Goal: Information Seeking & Learning: Learn about a topic

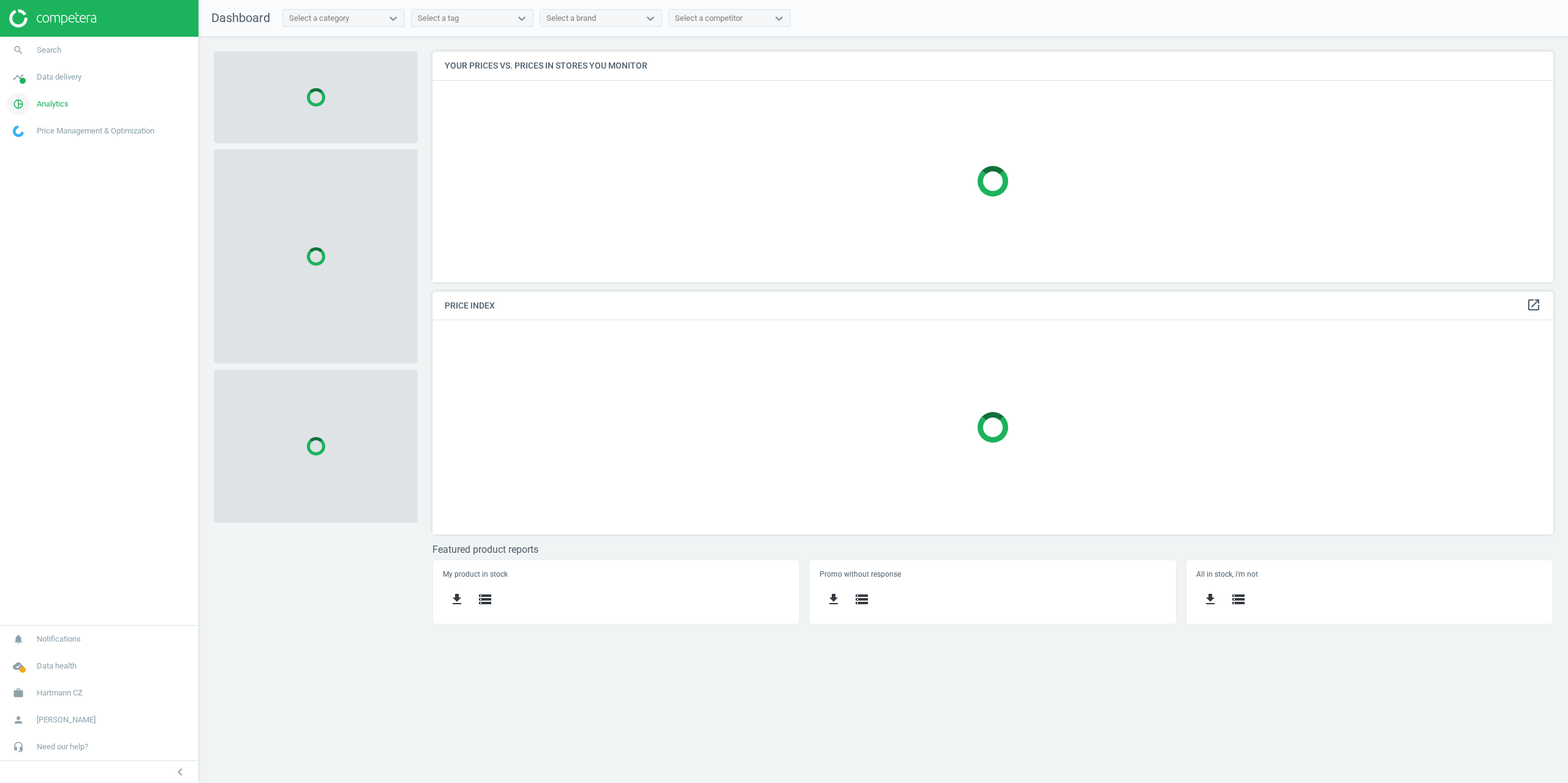
scroll to position [249, 1140]
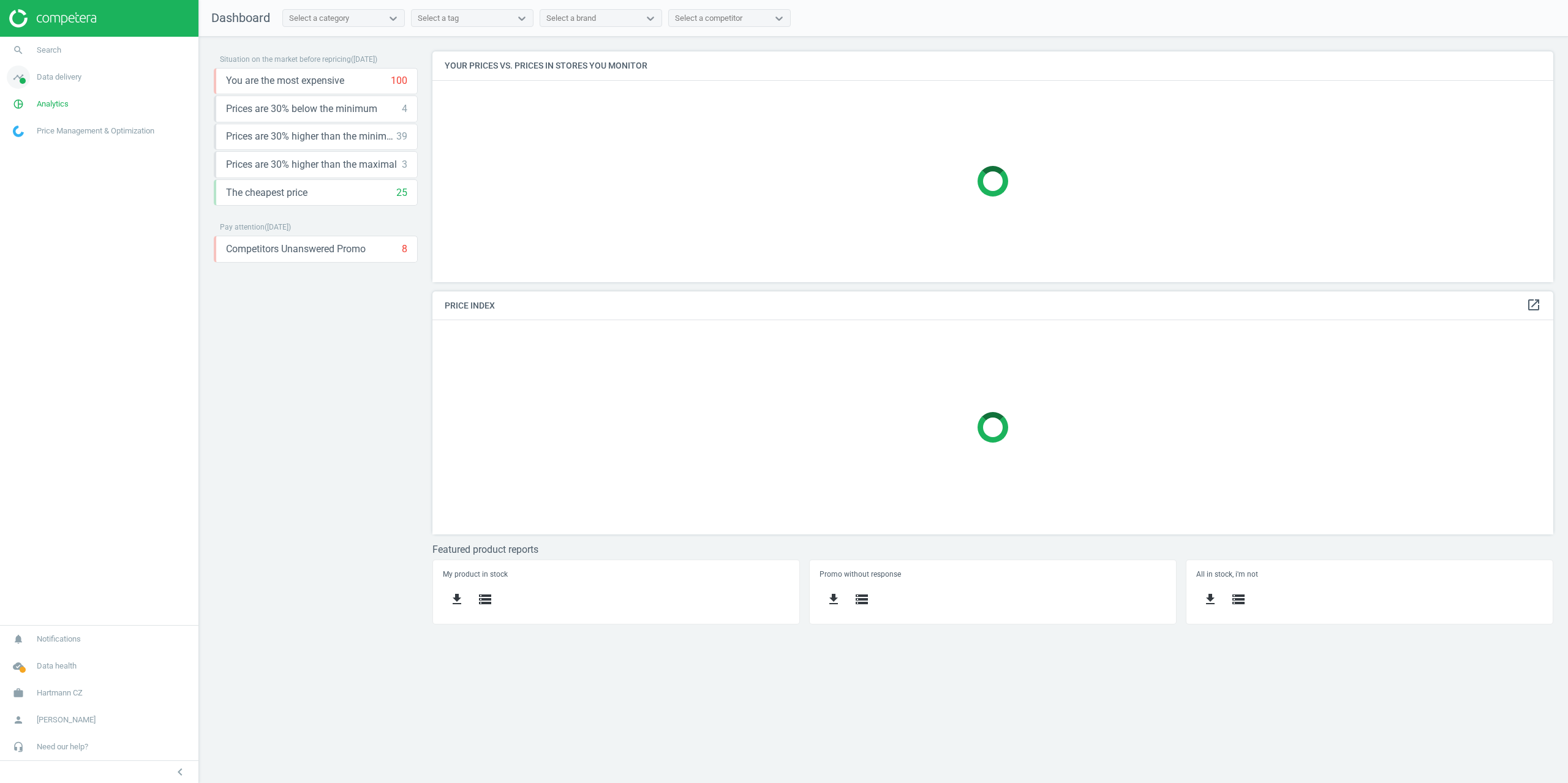
click at [48, 78] on span "Data delivery" at bounding box center [58, 77] width 45 height 11
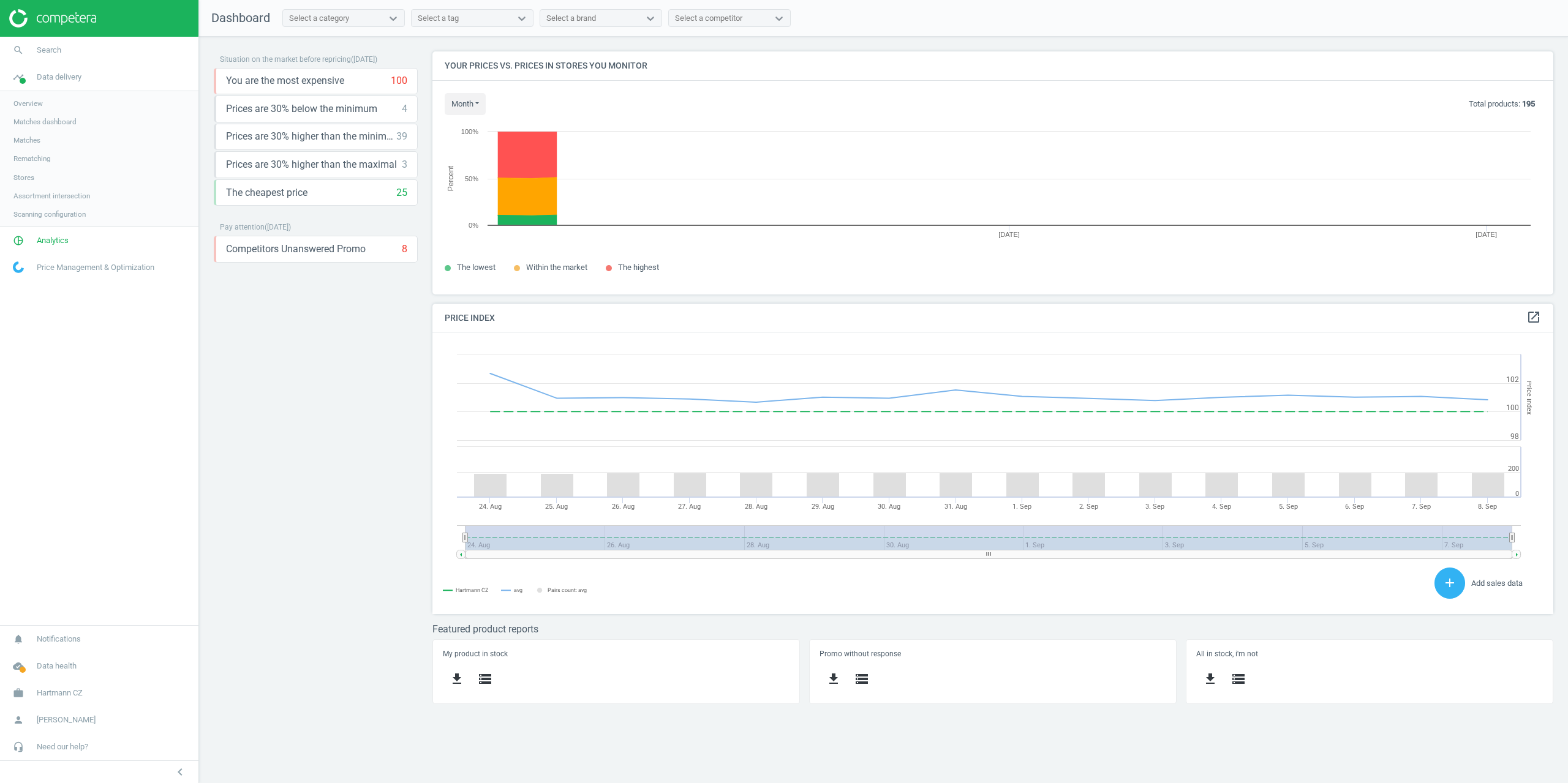
scroll to position [301, 1140]
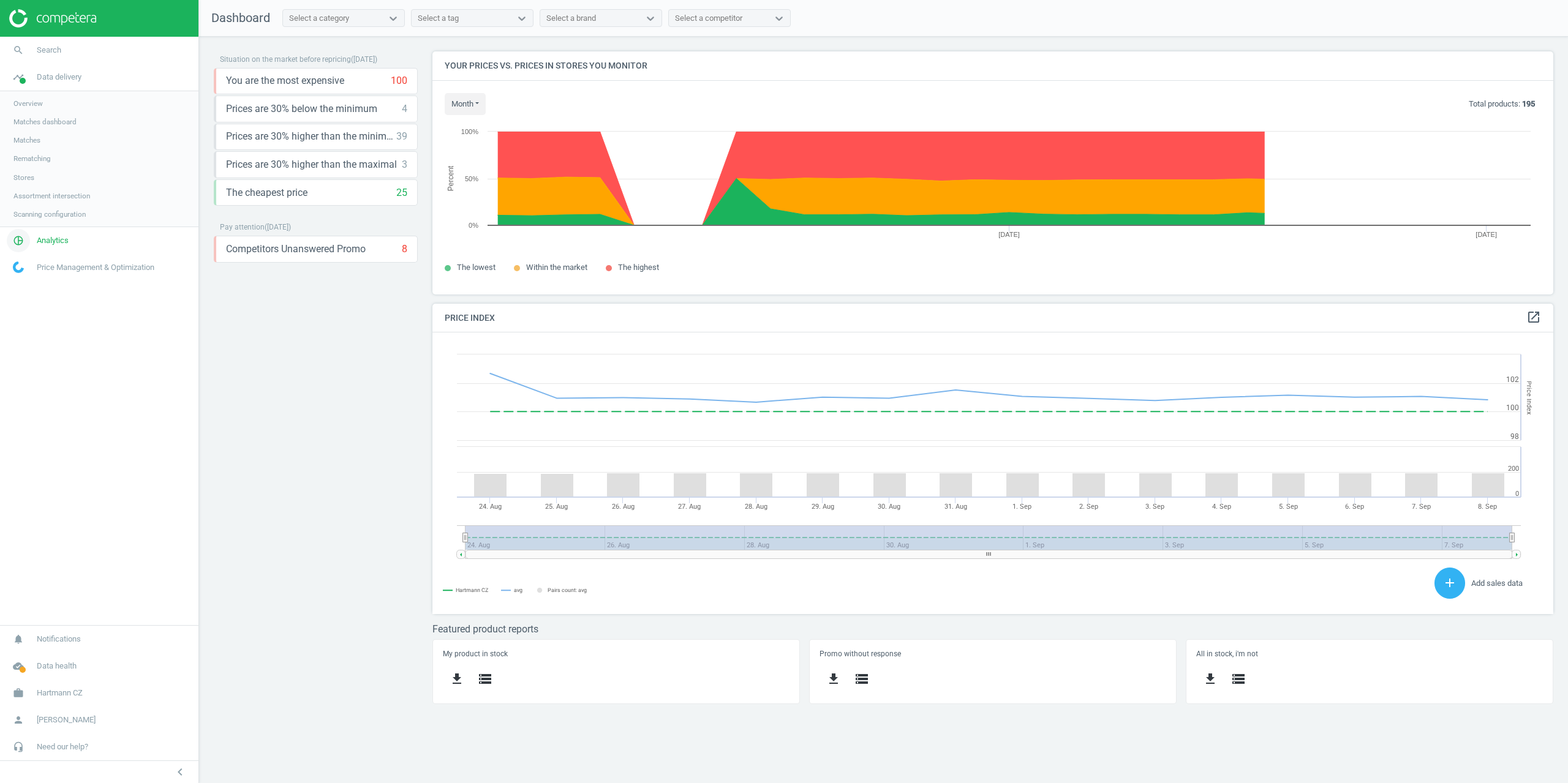
click at [57, 238] on span "Analytics" at bounding box center [52, 240] width 32 height 11
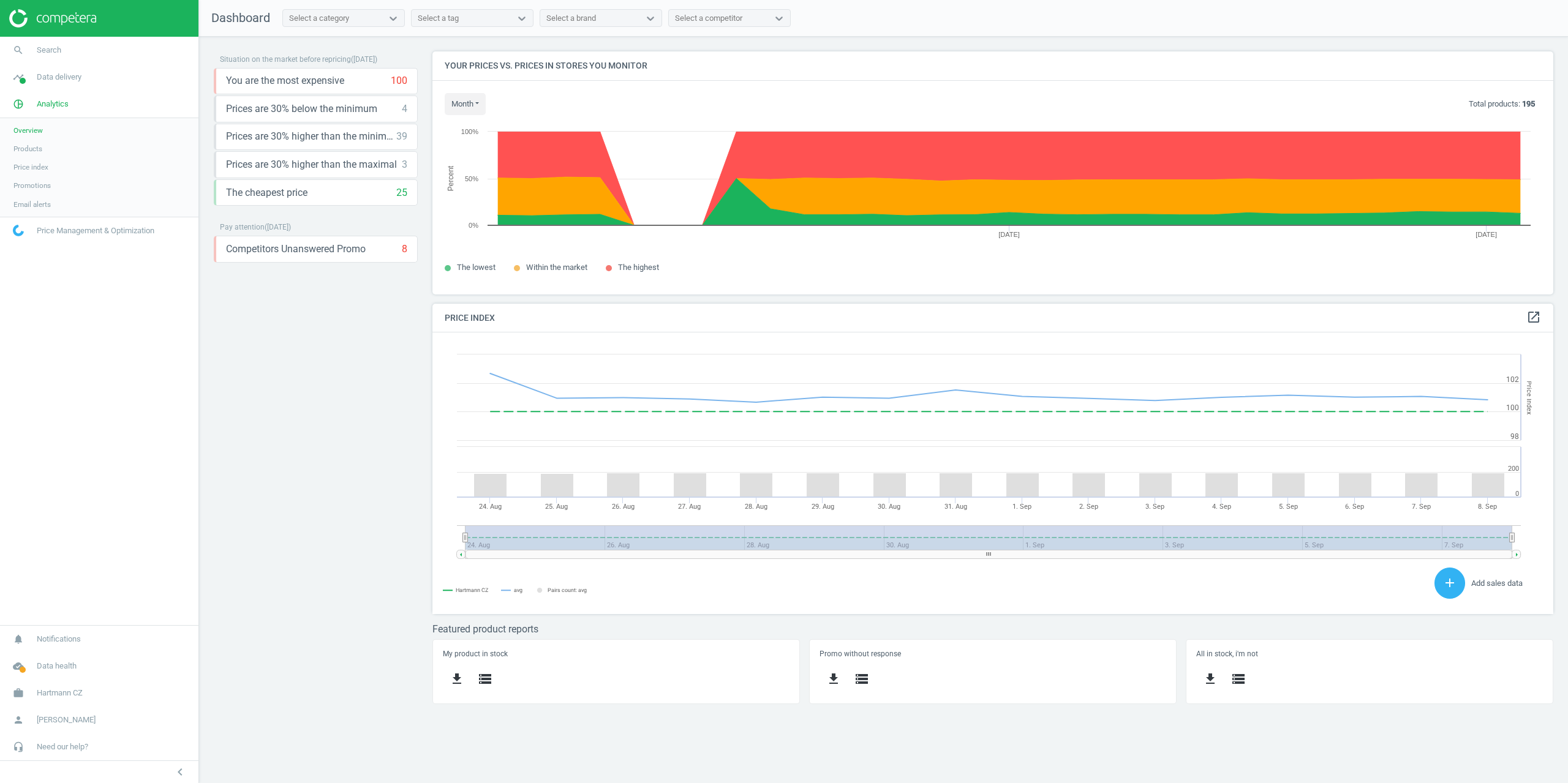
click at [31, 149] on span "Products" at bounding box center [28, 149] width 29 height 10
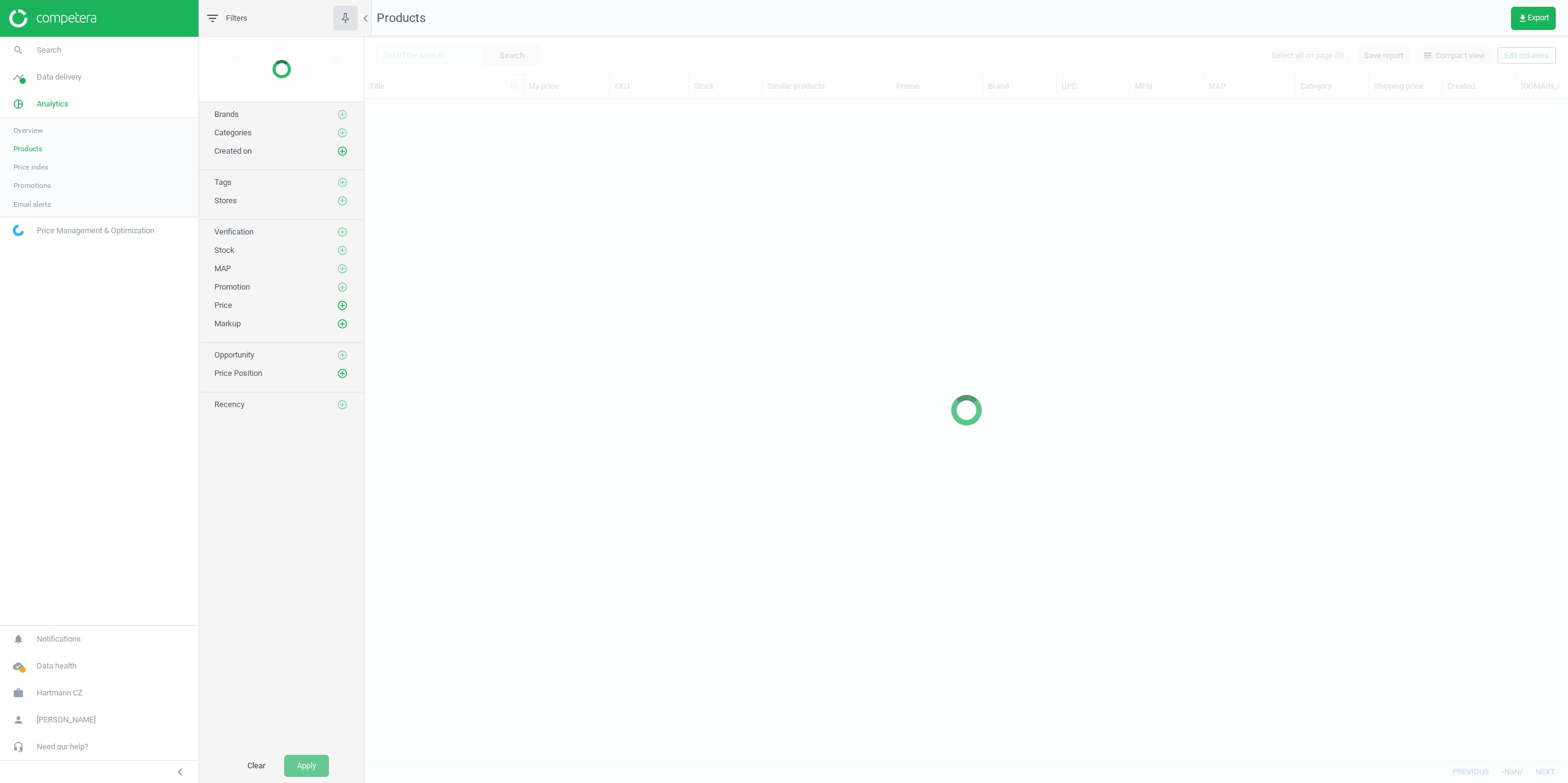
scroll to position [643, 1194]
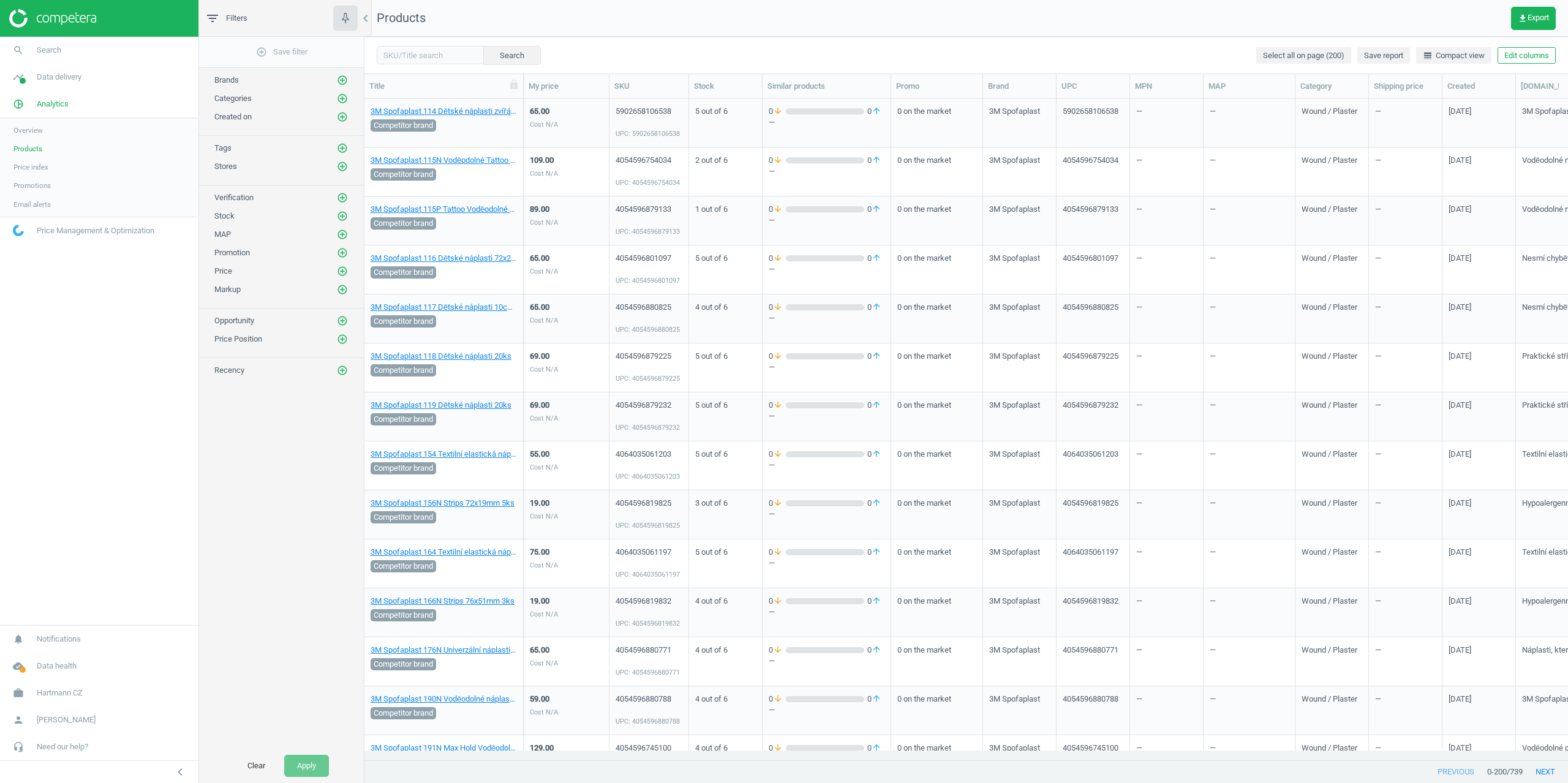
click at [40, 186] on span "Promotions" at bounding box center [32, 185] width 37 height 10
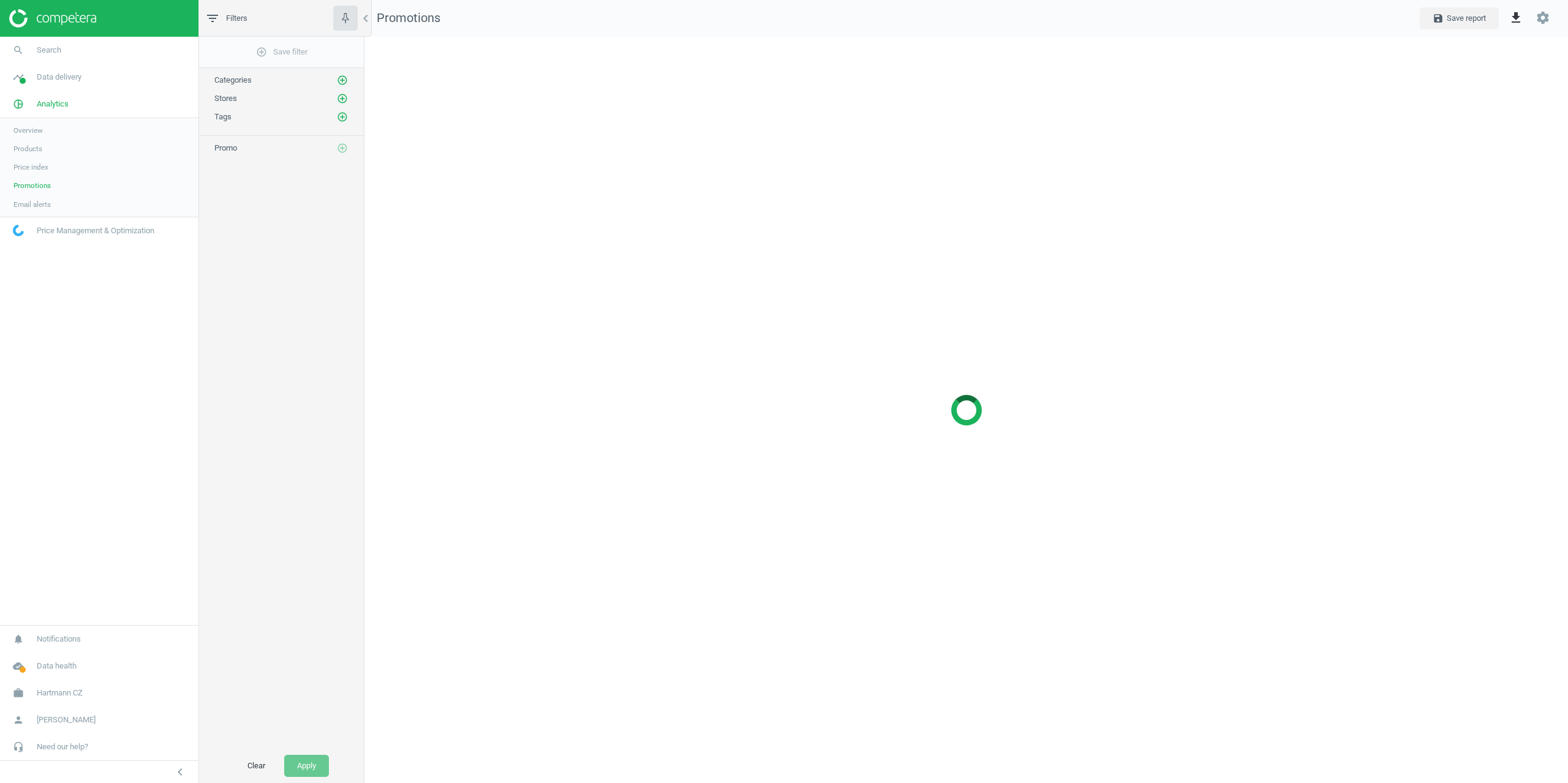
scroll to position [766, 1223]
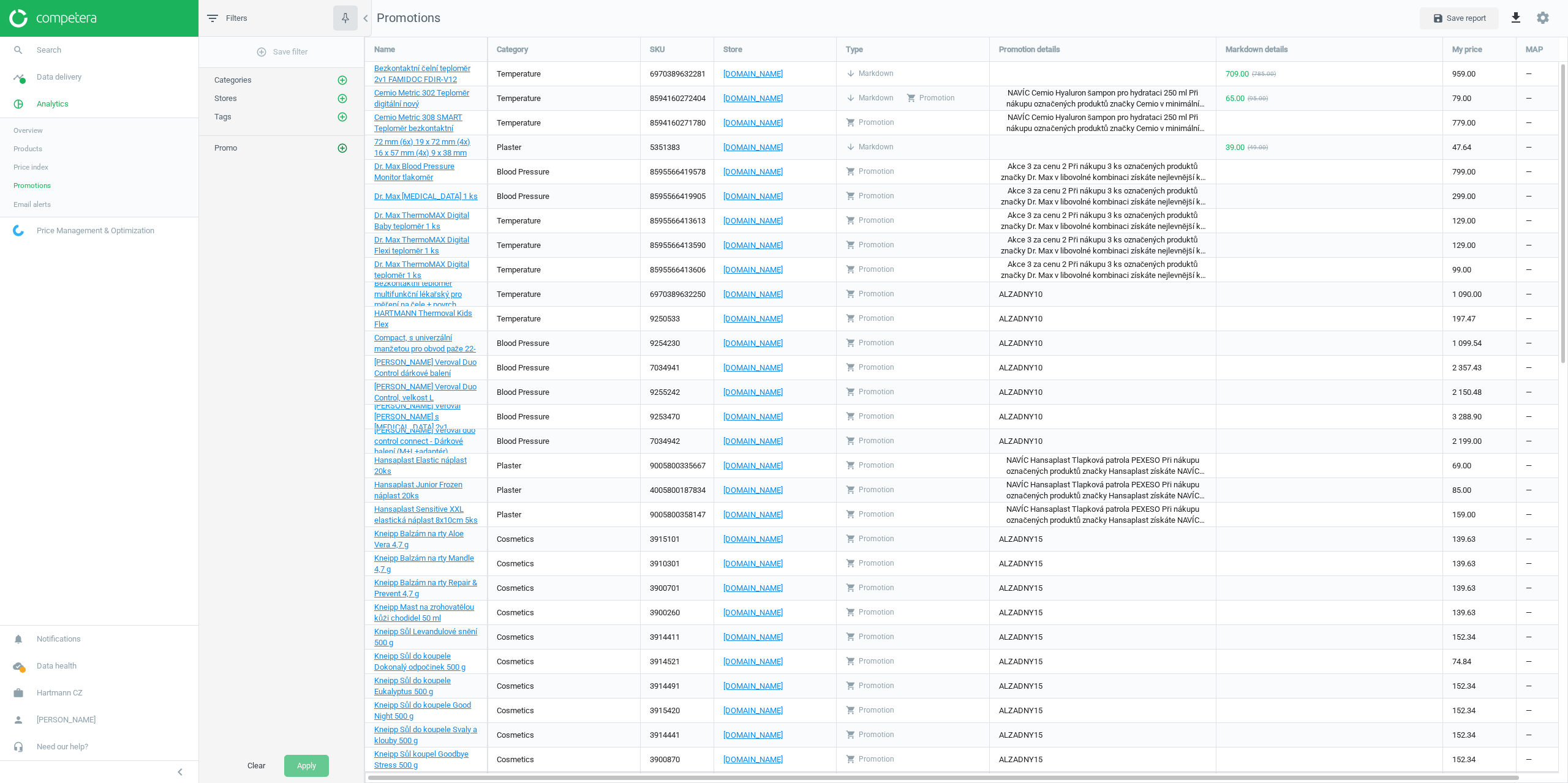
click at [342, 148] on icon "add_circle_outline" at bounding box center [343, 148] width 11 height 11
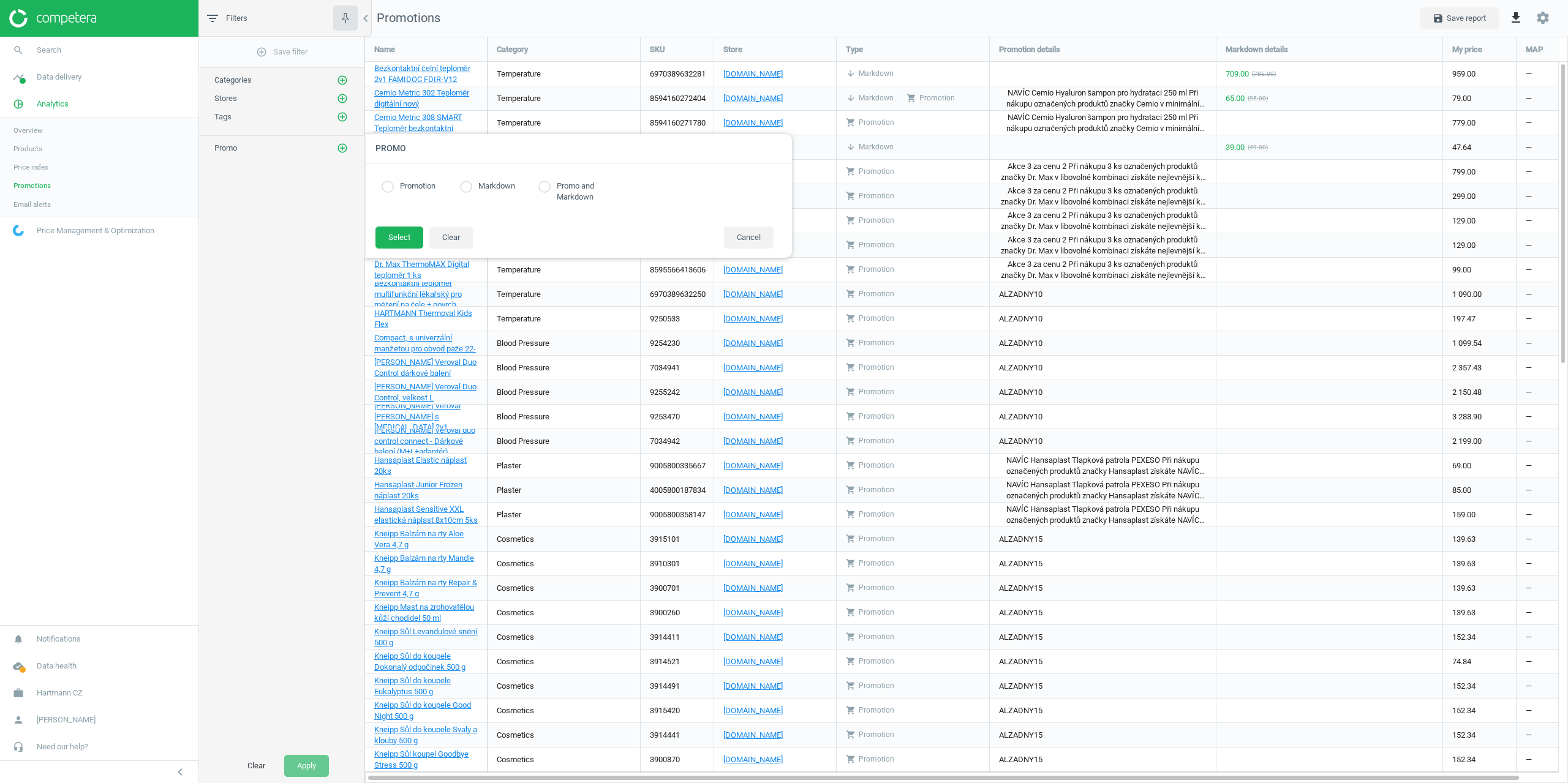
click at [474, 185] on label "Markdown" at bounding box center [493, 186] width 43 height 12
click at [458, 185] on div "Promotion" at bounding box center [421, 186] width 79 height 12
drag, startPoint x: 471, startPoint y: 188, endPoint x: 454, endPoint y: 196, distance: 18.8
click at [471, 188] on input "radio" at bounding box center [466, 186] width 12 height 12
radio input "true"
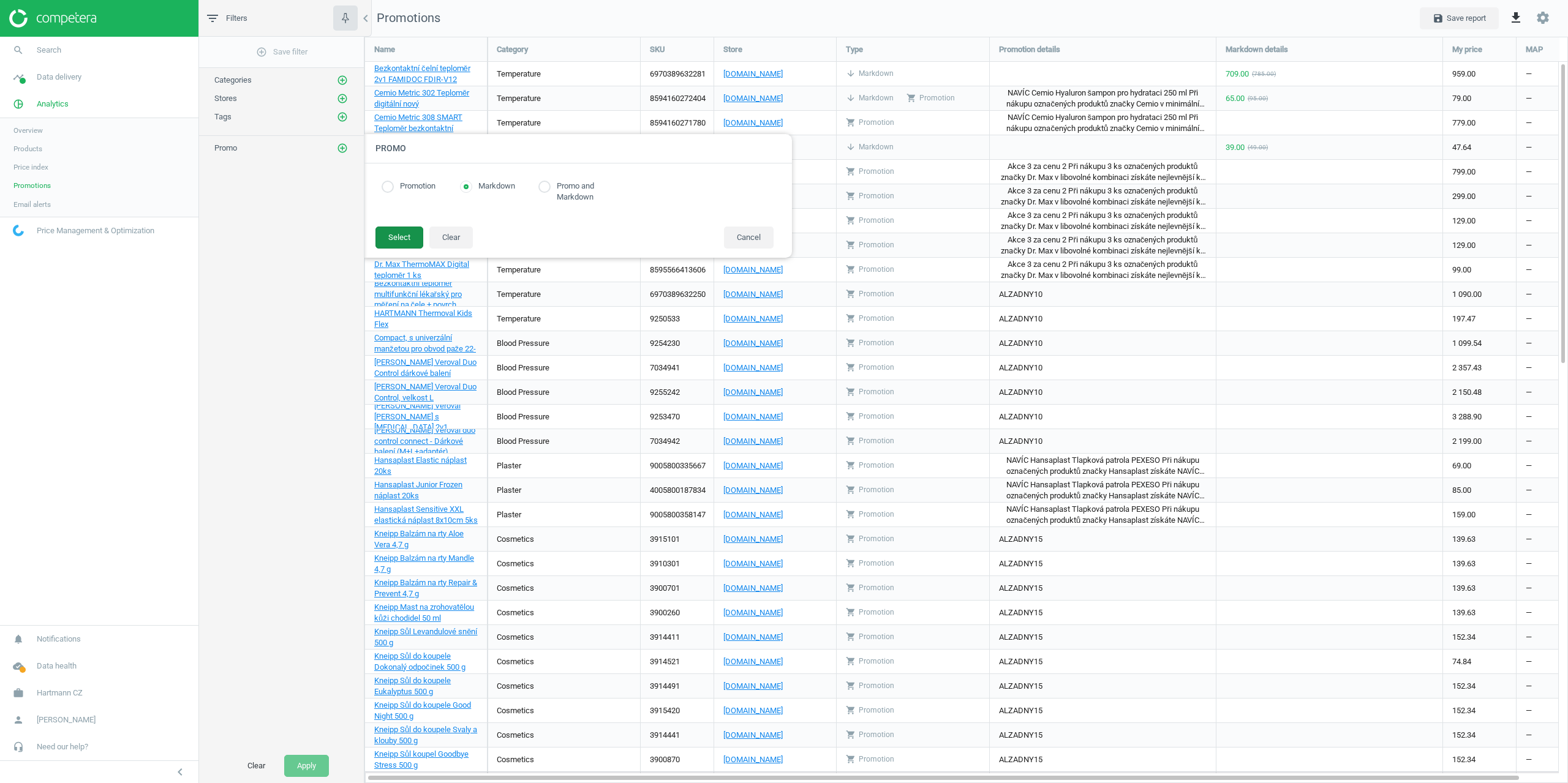
click at [397, 235] on button "Select" at bounding box center [399, 238] width 48 height 22
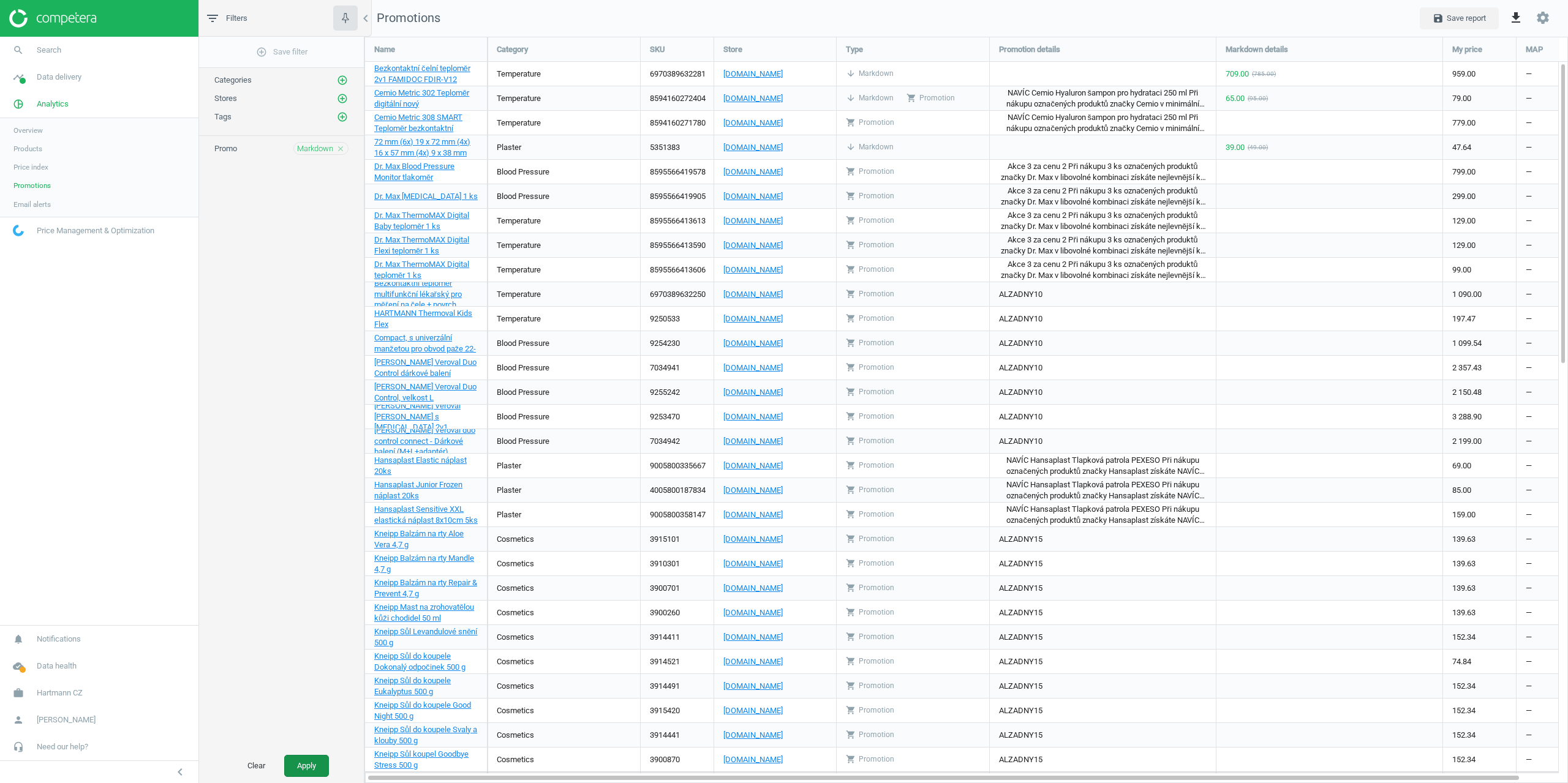
click at [304, 765] on button "Apply" at bounding box center [306, 767] width 45 height 22
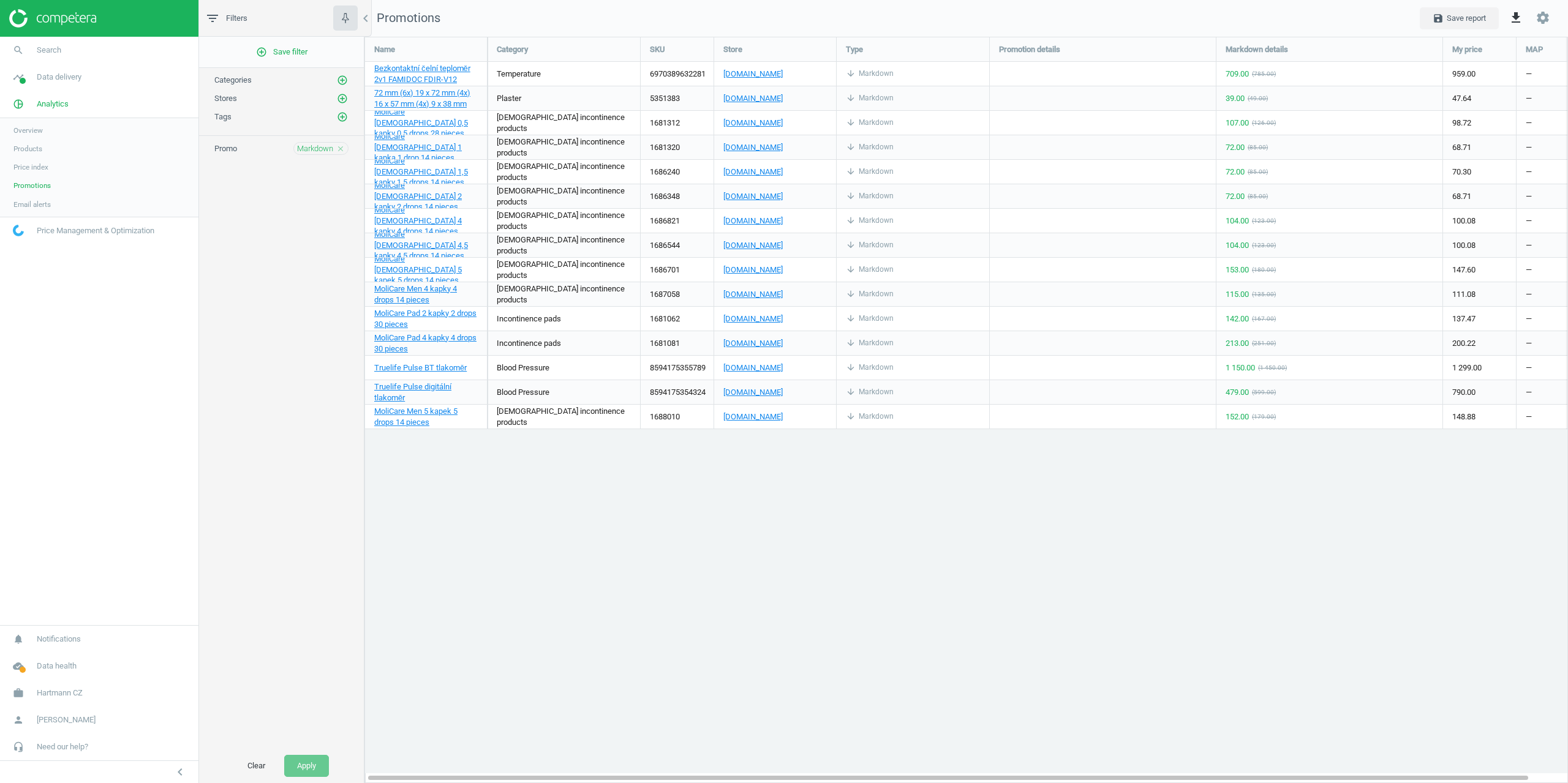
click at [340, 147] on icon "close" at bounding box center [340, 148] width 8 height 8
click at [45, 82] on span "Data delivery" at bounding box center [58, 77] width 45 height 11
click at [51, 81] on span "Data delivery" at bounding box center [58, 77] width 45 height 11
click at [37, 111] on link "pie_chart_outlined Analytics" at bounding box center [99, 103] width 198 height 26
click at [32, 146] on span "Products" at bounding box center [28, 149] width 29 height 10
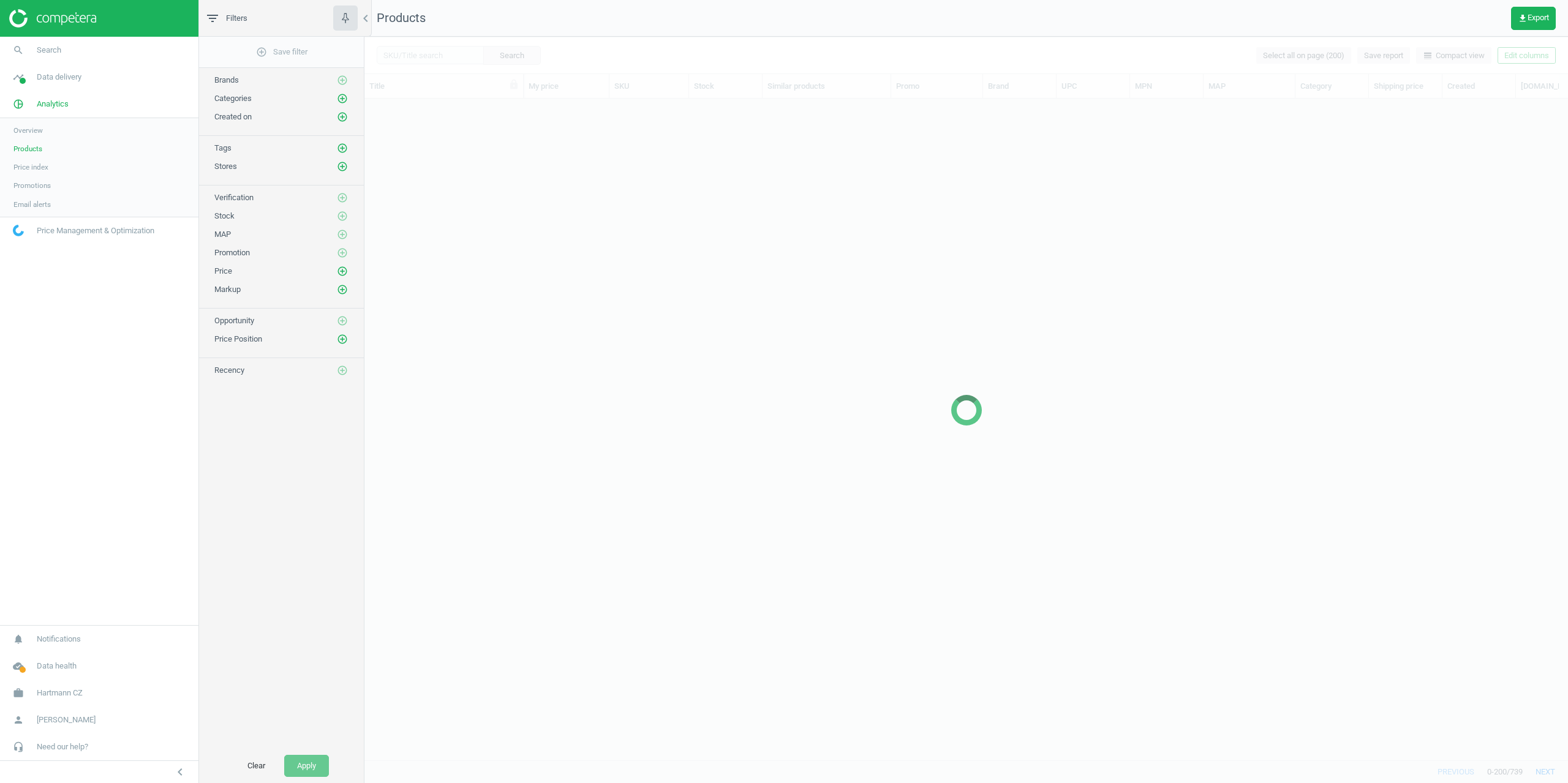
scroll to position [643, 1194]
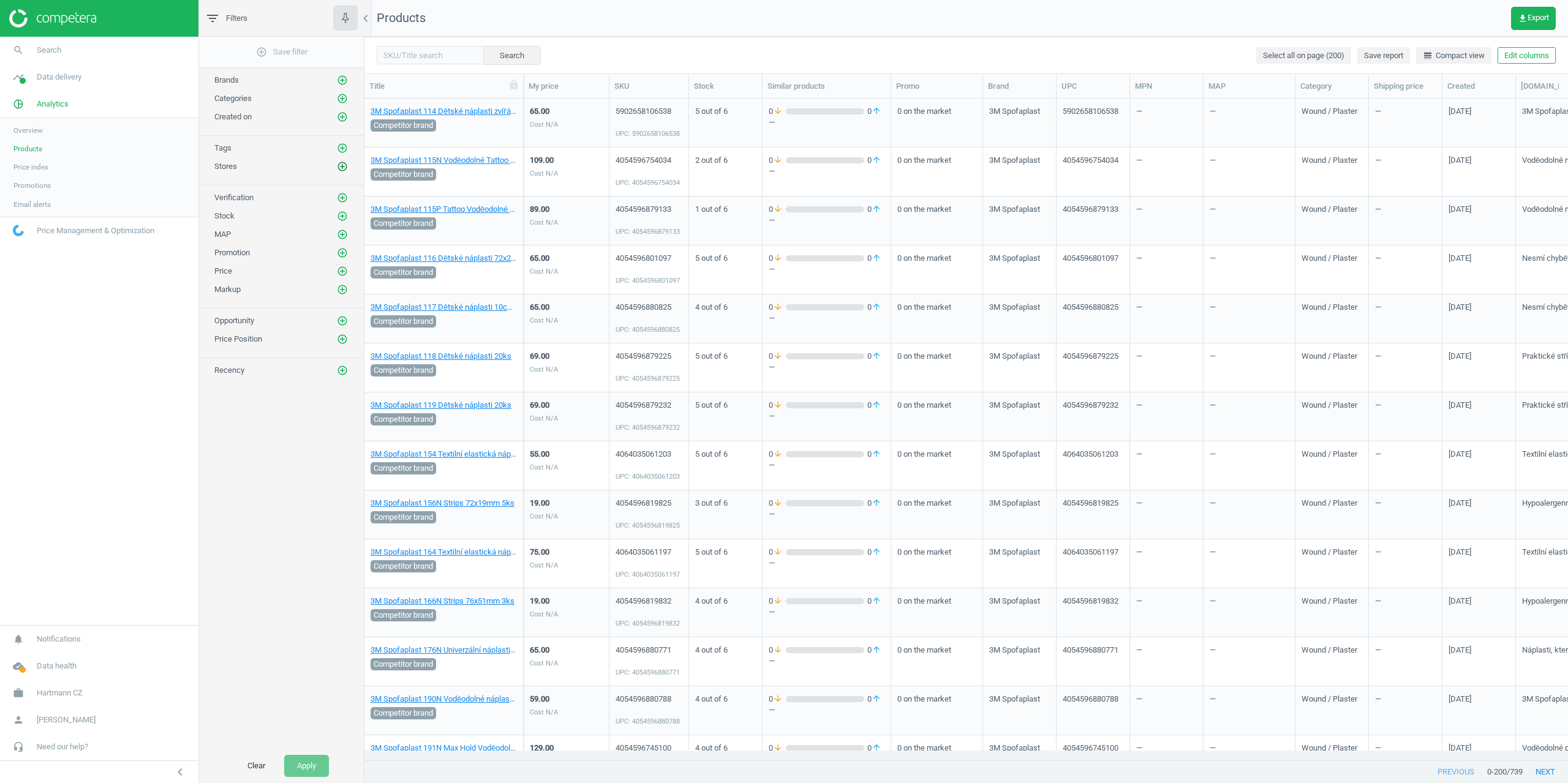
click at [341, 164] on icon "add_circle_outline" at bounding box center [343, 166] width 11 height 11
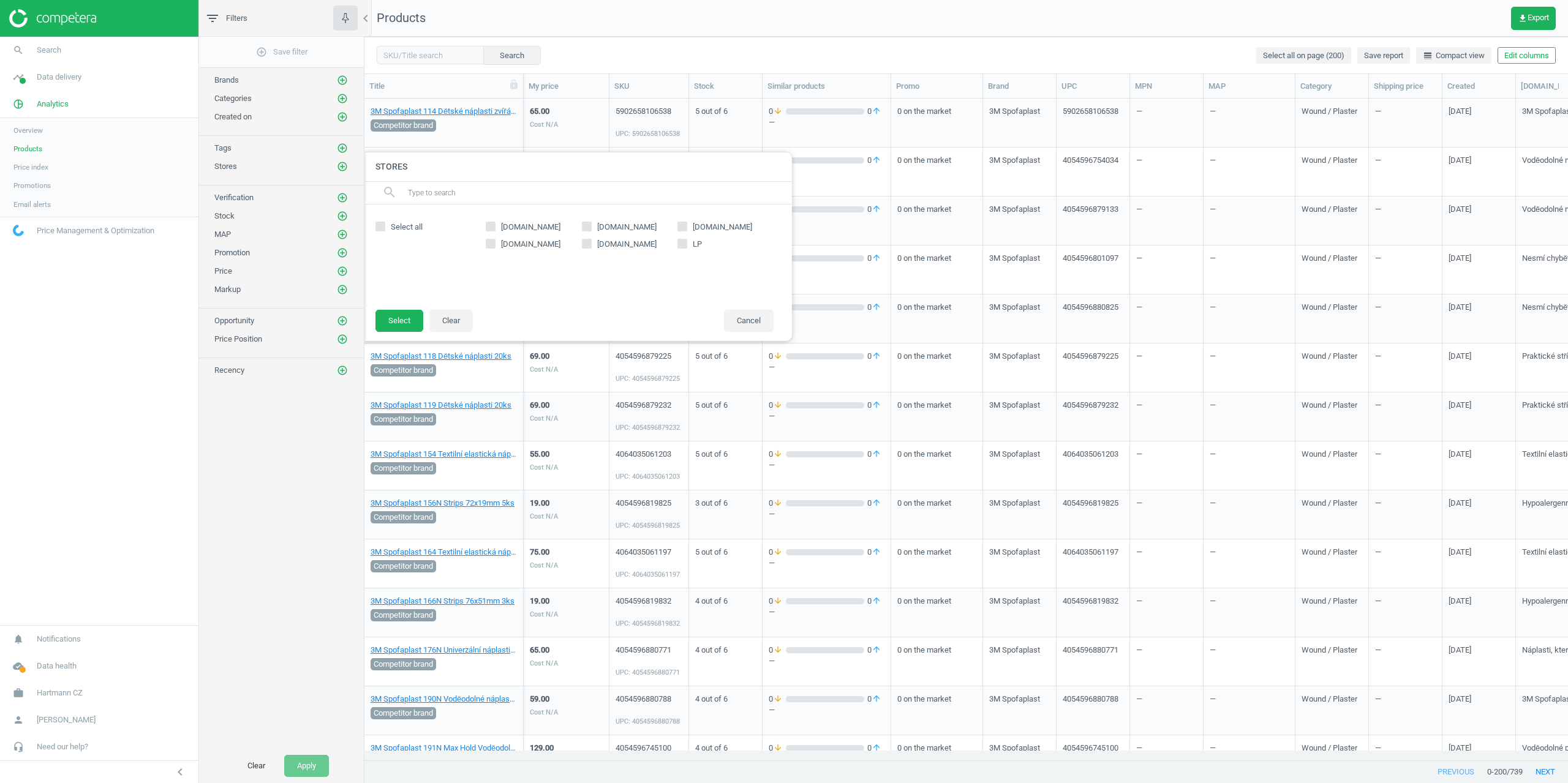
click at [599, 242] on span "[DOMAIN_NAME]" at bounding box center [627, 244] width 64 height 11
click at [590, 242] on input "[DOMAIN_NAME]" at bounding box center [587, 243] width 8 height 8
checkbox input "true"
click at [395, 322] on button "Select" at bounding box center [399, 321] width 48 height 22
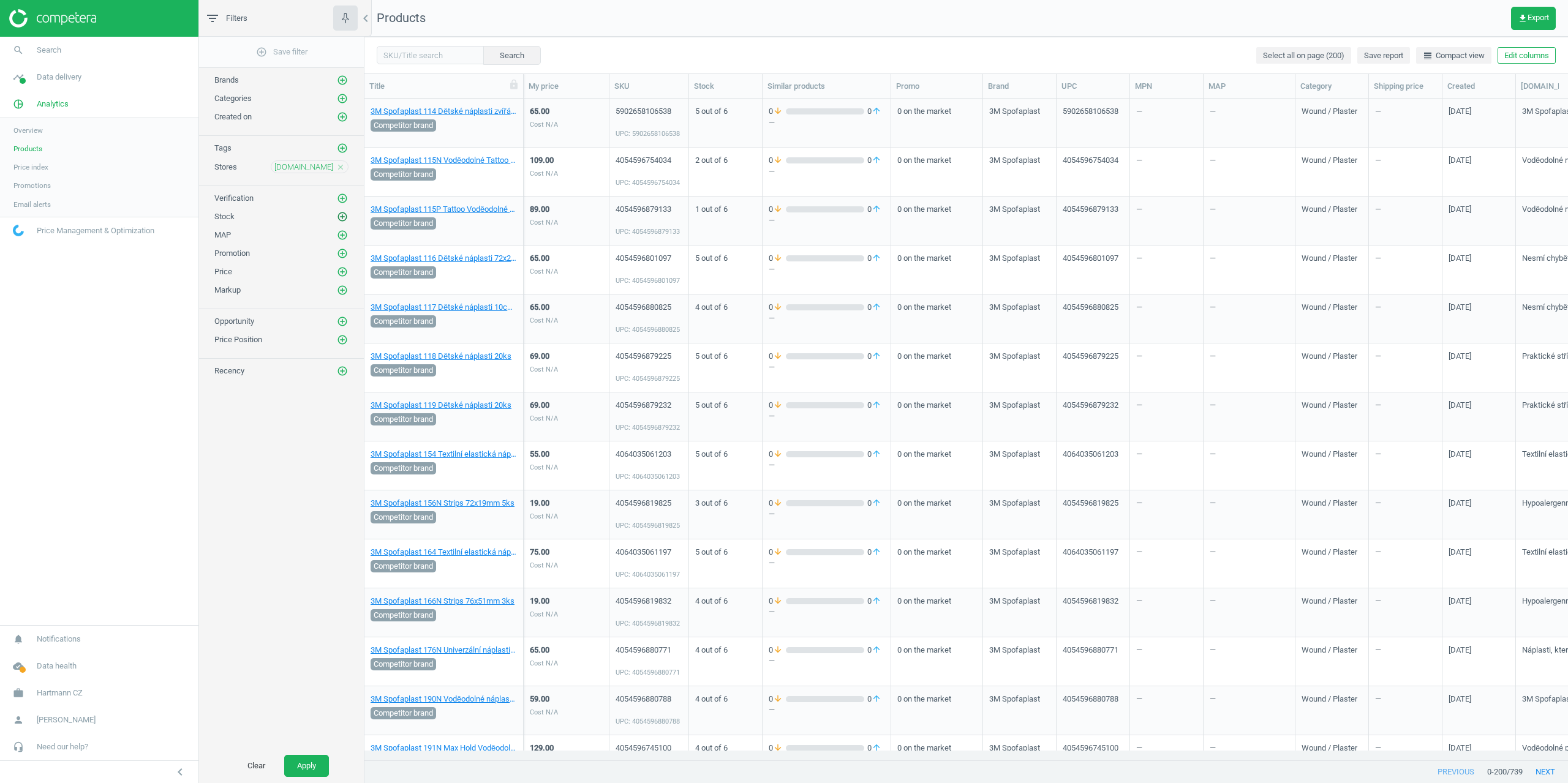
click at [343, 217] on icon "add_circle_outline" at bounding box center [343, 217] width 11 height 11
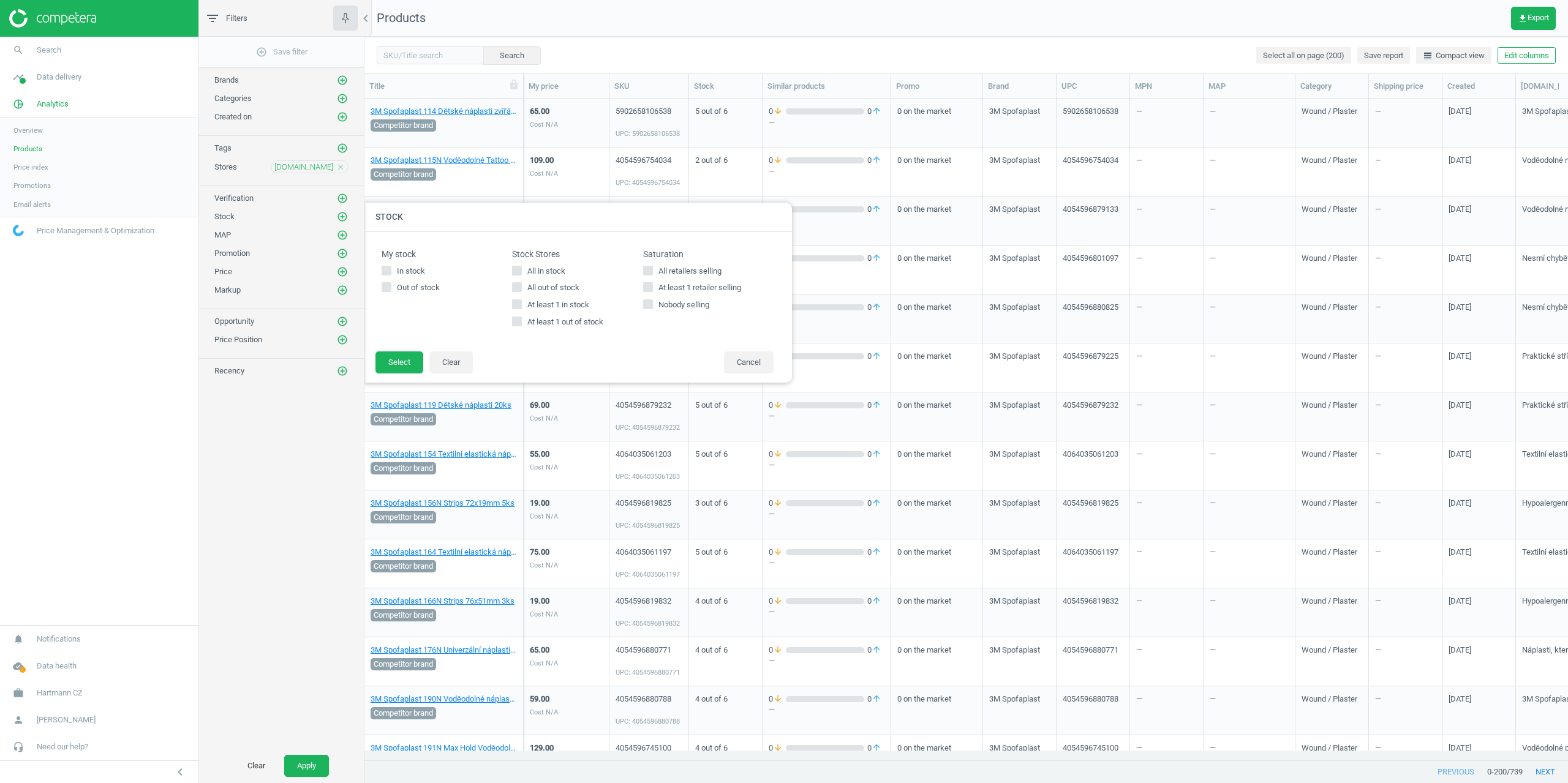
click at [553, 318] on span "At least 1 out of stock" at bounding box center [566, 323] width 80 height 11
click at [522, 318] on input "At least 1 out of stock" at bounding box center [517, 322] width 8 height 8
checkbox input "true"
click at [391, 359] on button "Select" at bounding box center [399, 363] width 48 height 22
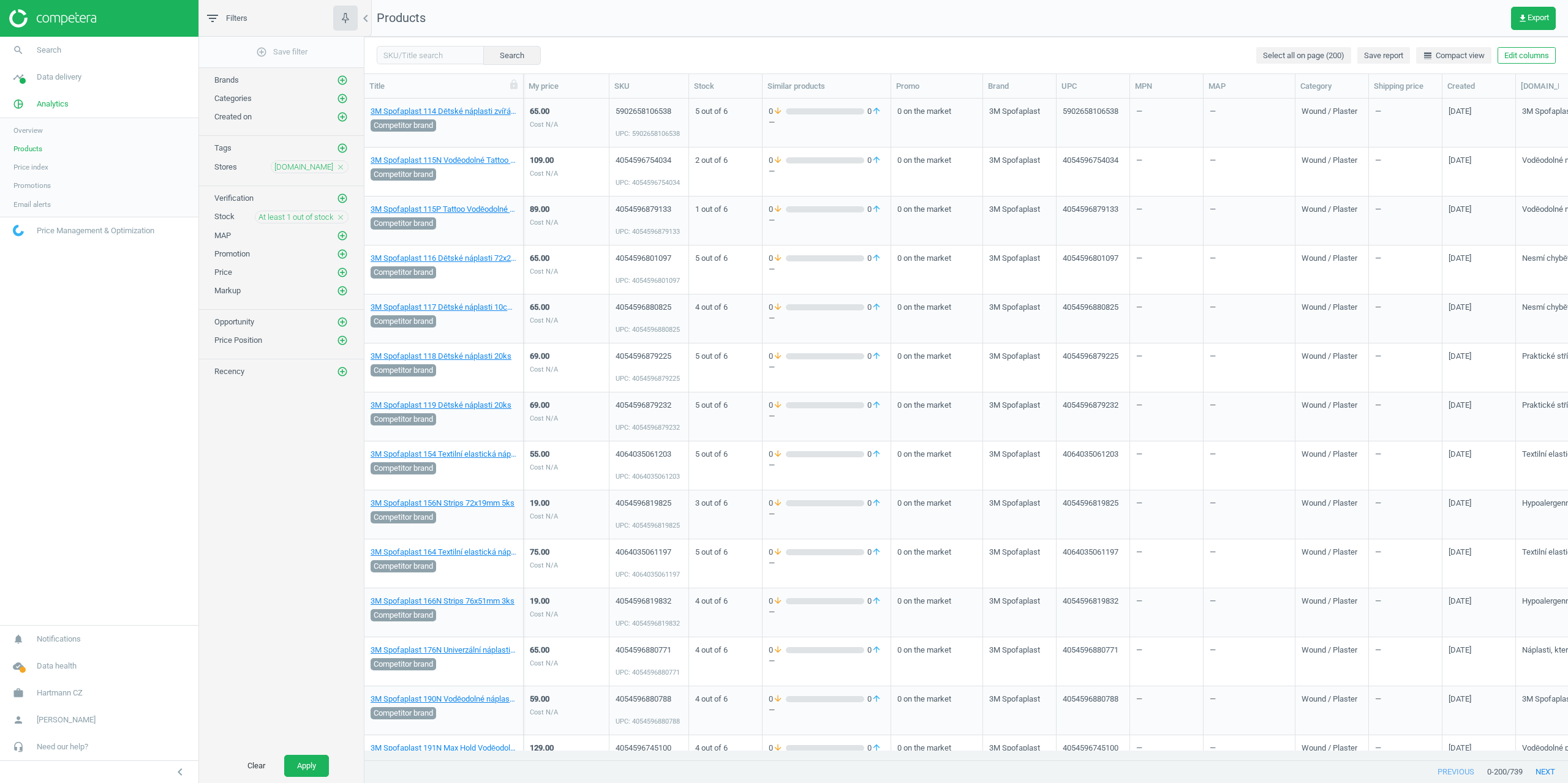
click at [300, 778] on div "Clear Apply" at bounding box center [281, 767] width 164 height 35
click at [299, 768] on button "Apply" at bounding box center [306, 767] width 45 height 22
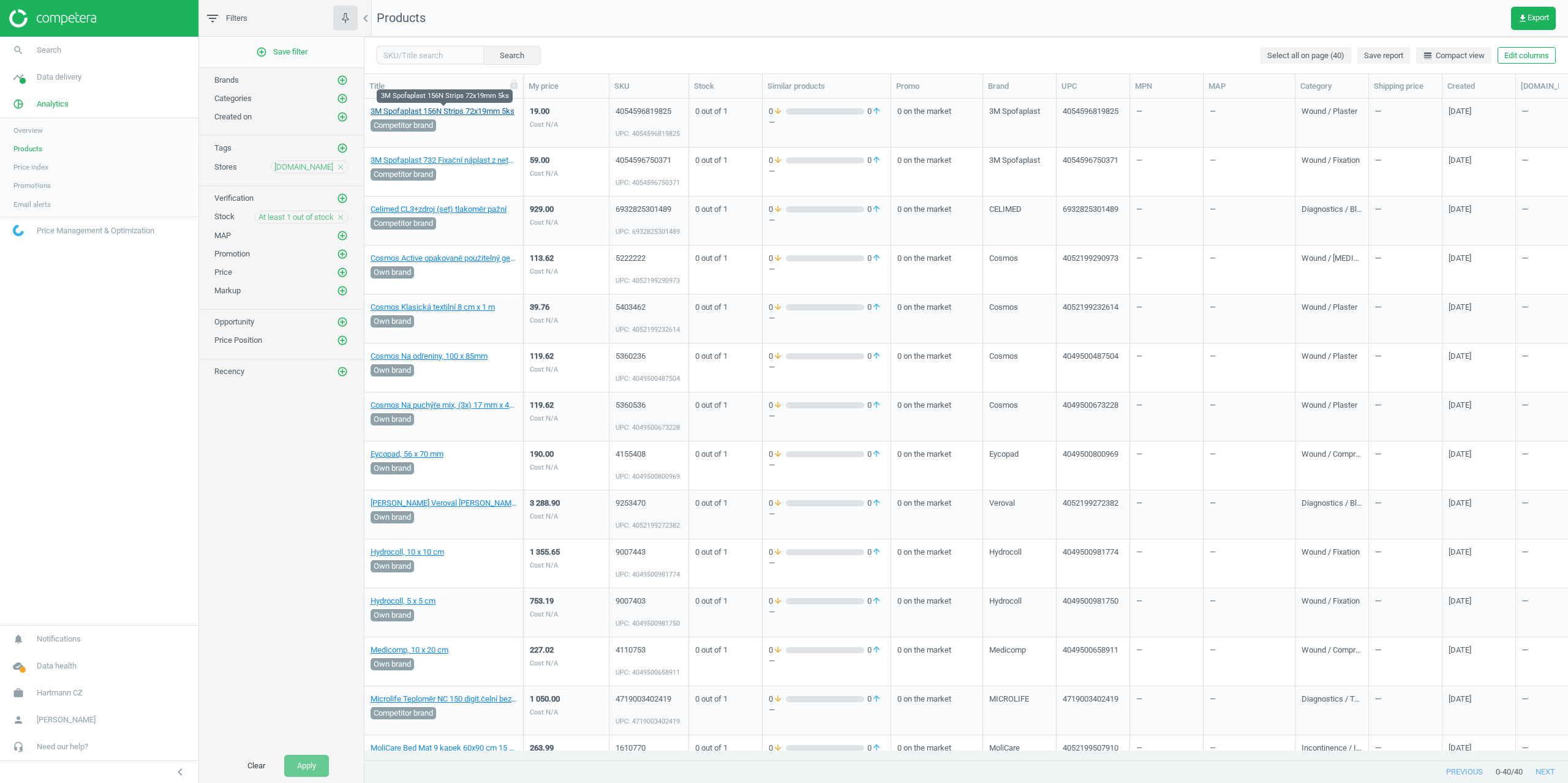
click at [456, 109] on link "3M Spofaplast 156N Strips 72x19mm 5ks" at bounding box center [443, 111] width 144 height 11
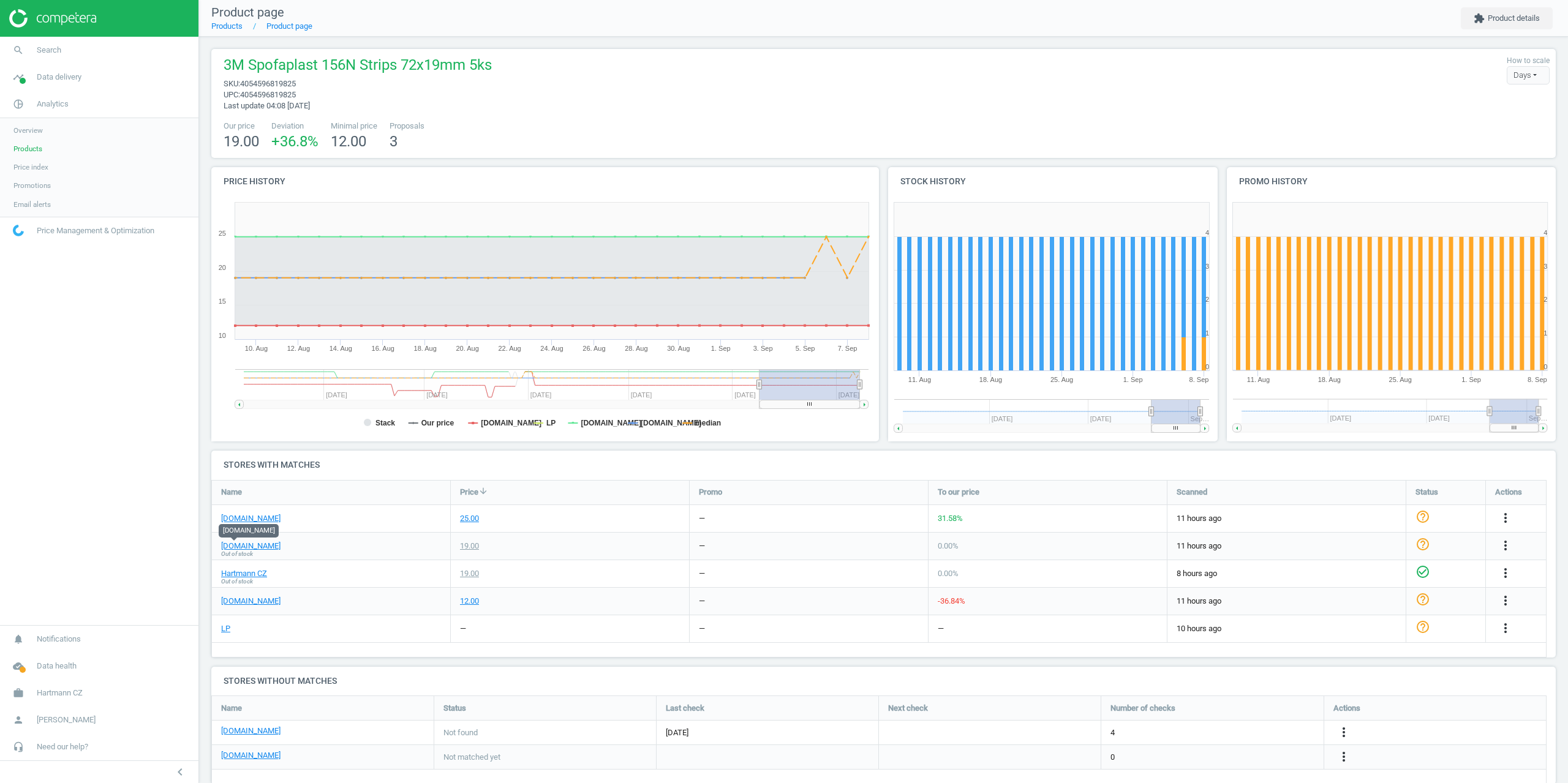
click at [36, 190] on span "Promotions" at bounding box center [32, 185] width 37 height 10
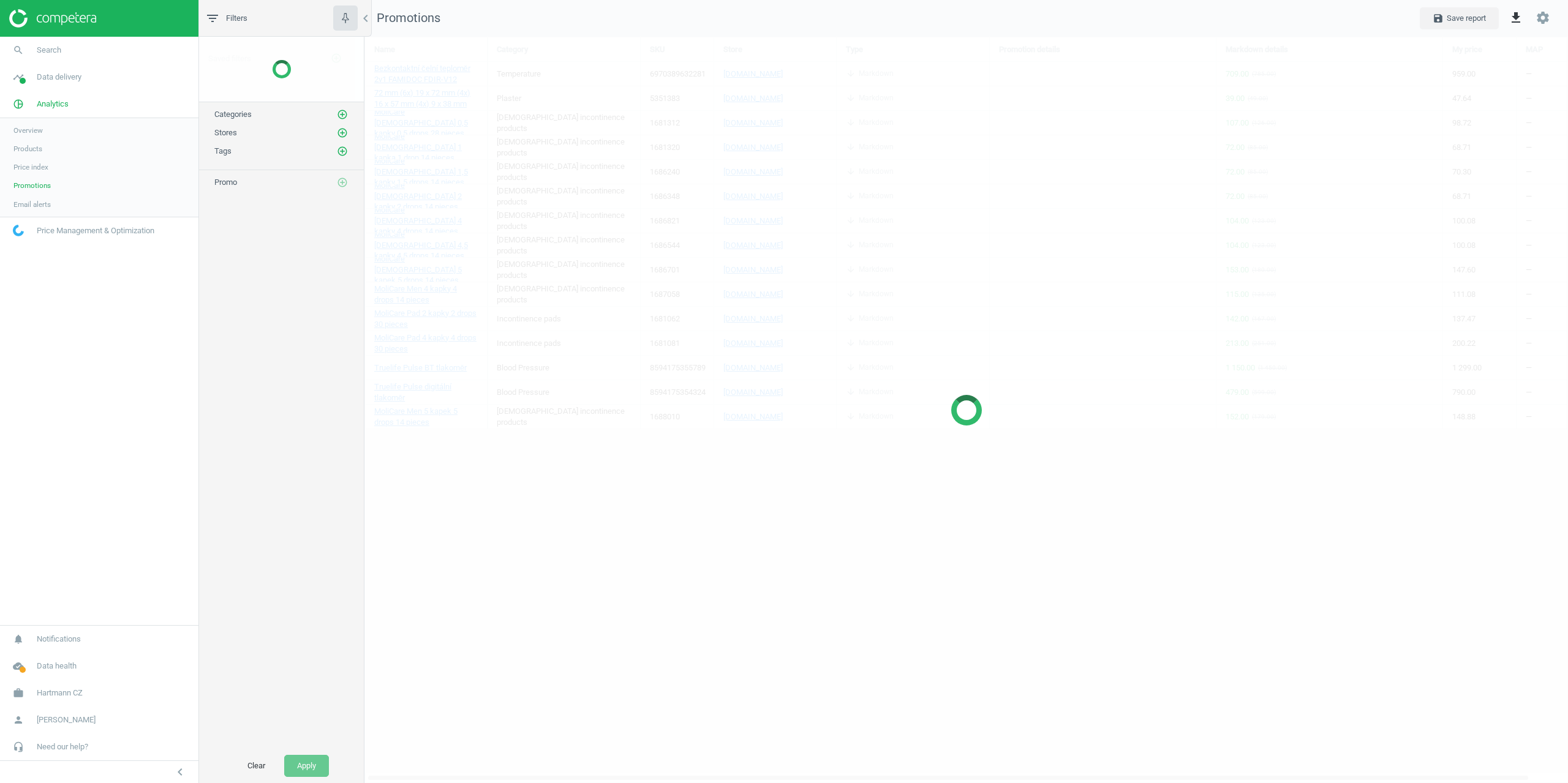
scroll to position [766, 1223]
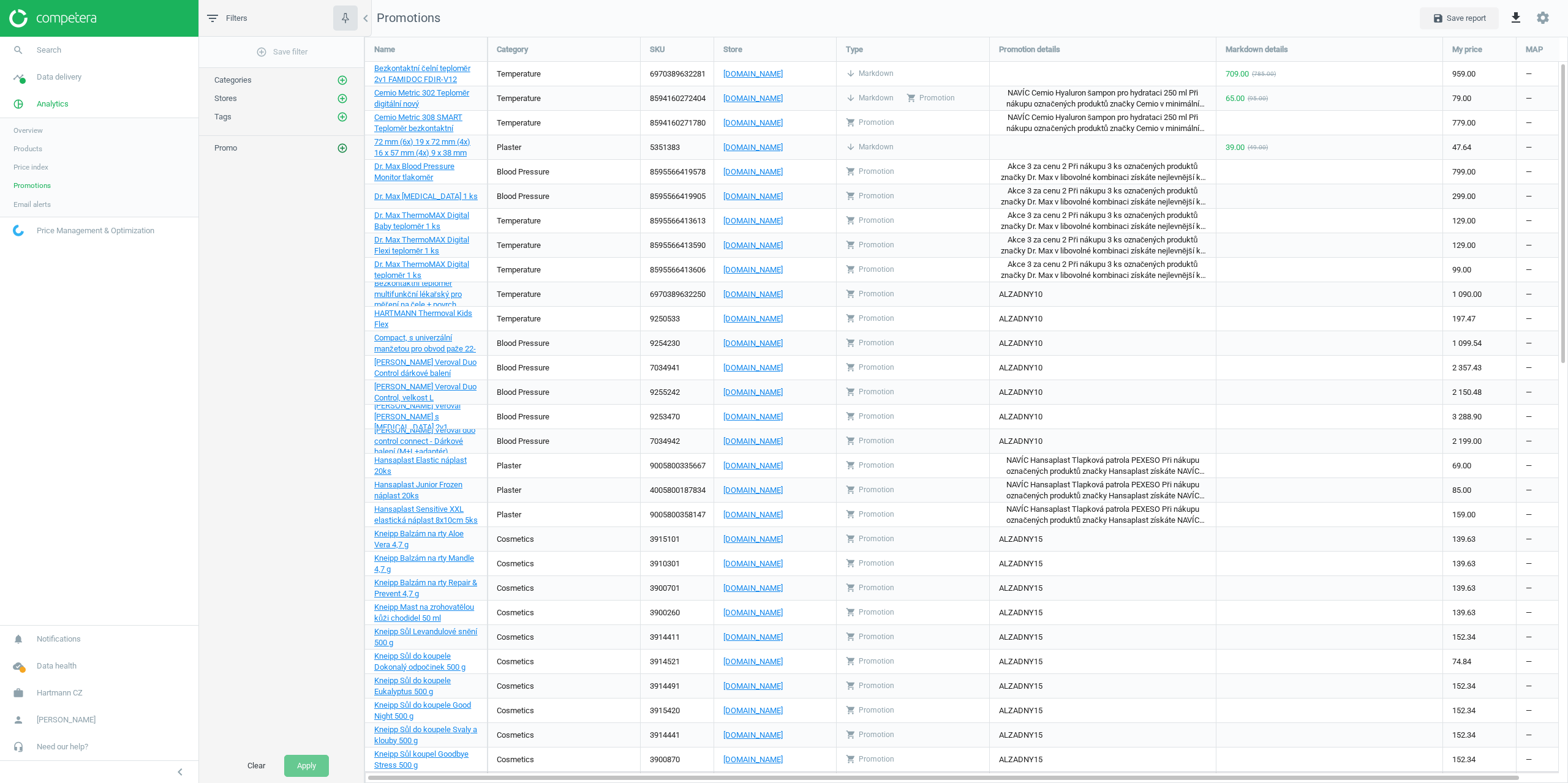
click at [343, 146] on icon "add_circle_outline" at bounding box center [343, 148] width 11 height 11
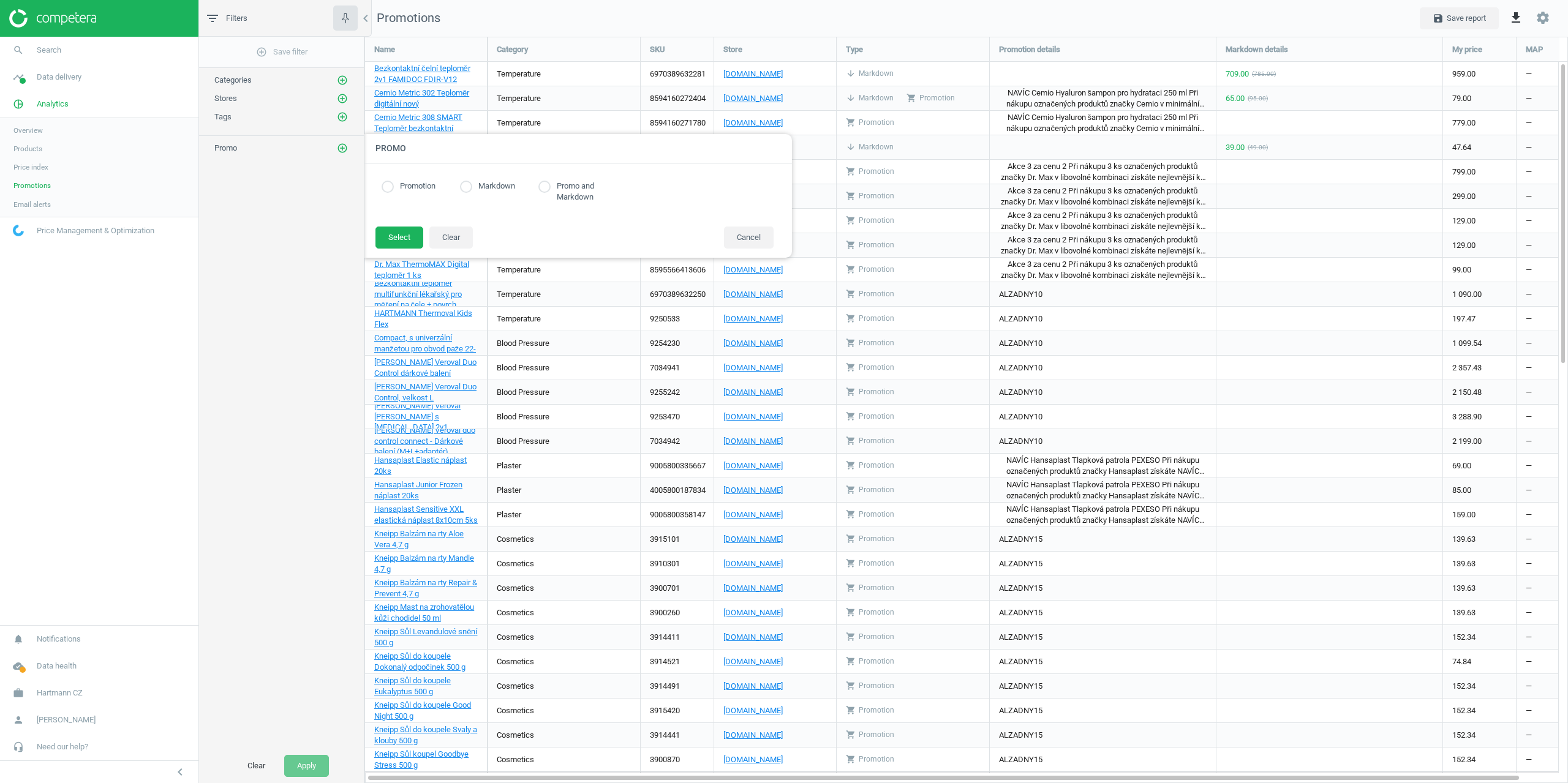
click at [436, 187] on label "Promotion" at bounding box center [415, 186] width 42 height 12
click at [391, 188] on input "radio" at bounding box center [387, 186] width 12 height 12
radio input "true"
click at [377, 239] on button "Select" at bounding box center [399, 238] width 48 height 22
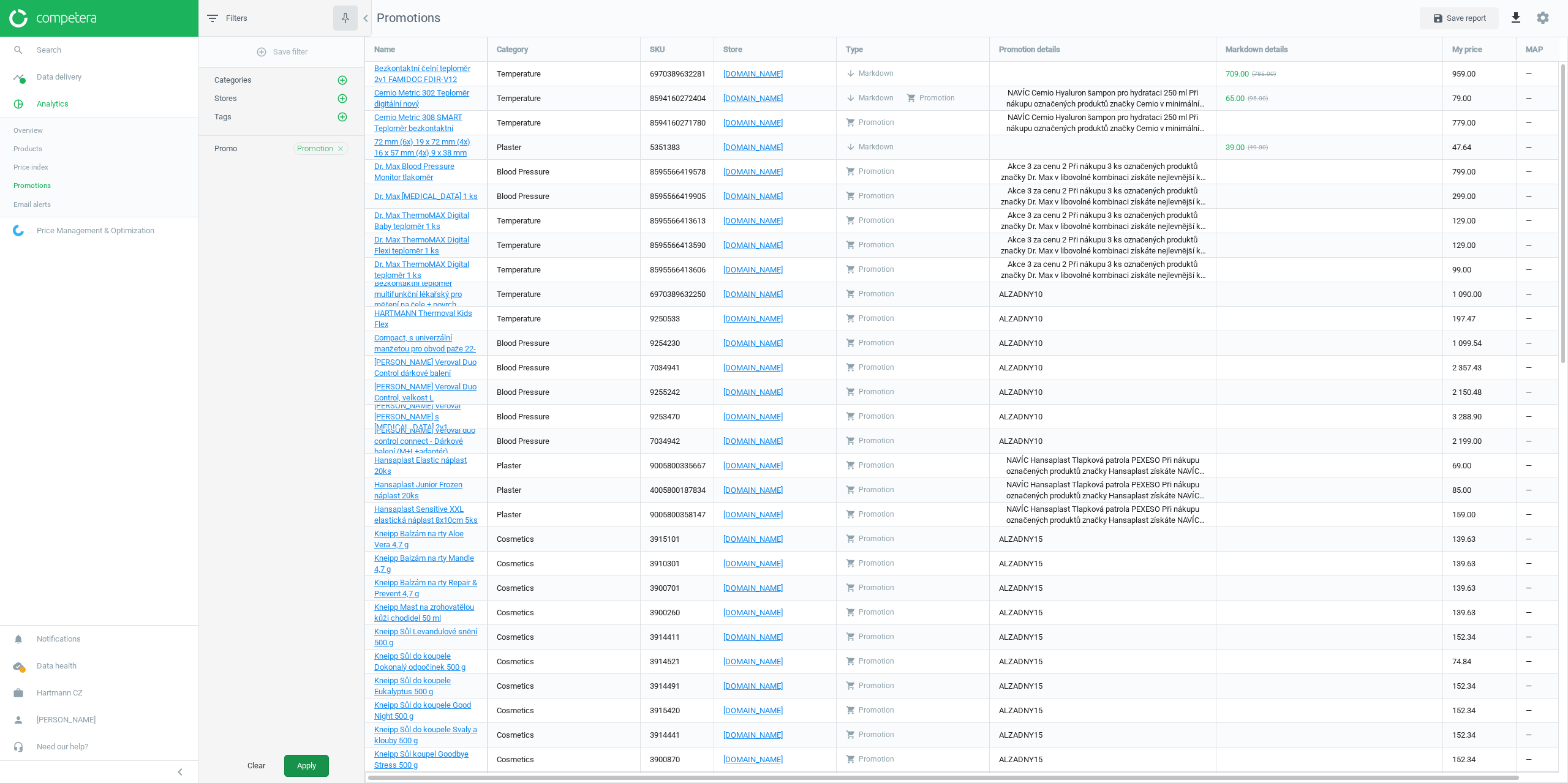
click at [328, 767] on button "Apply" at bounding box center [306, 767] width 45 height 22
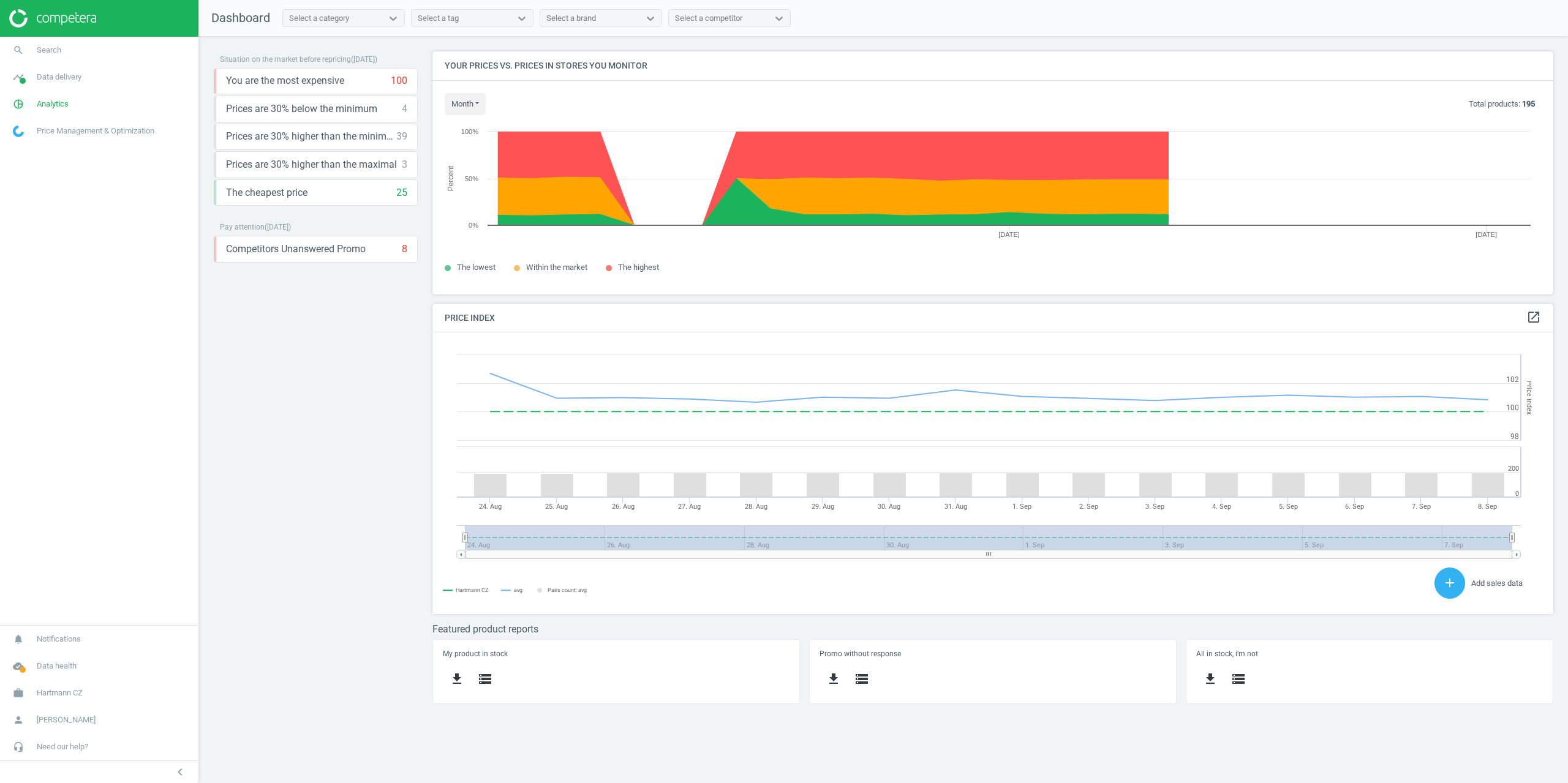
scroll to position [301, 1140]
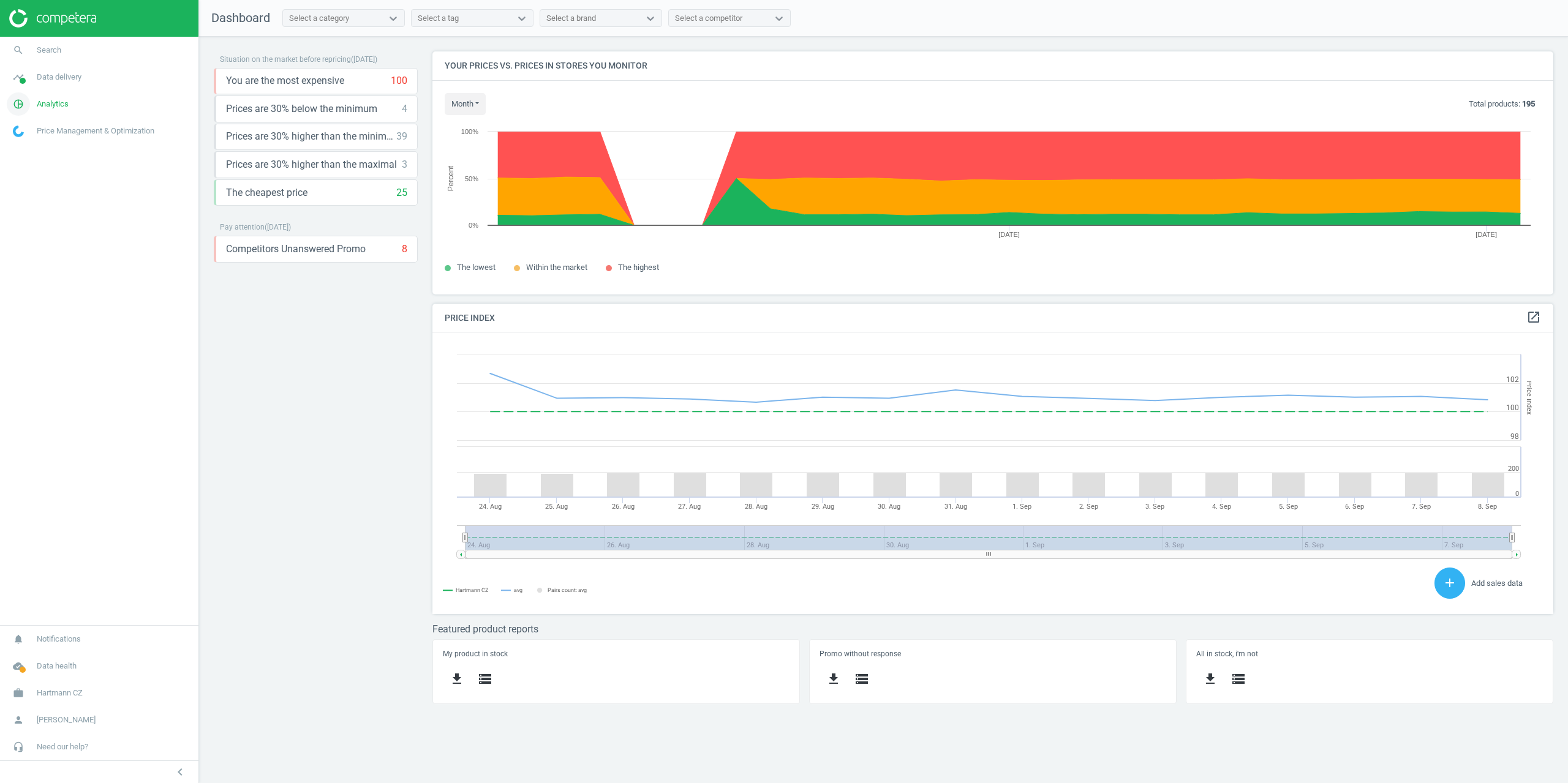
click at [53, 98] on link "pie_chart_outlined Analytics" at bounding box center [99, 103] width 198 height 26
click at [30, 151] on span "Products" at bounding box center [28, 149] width 29 height 10
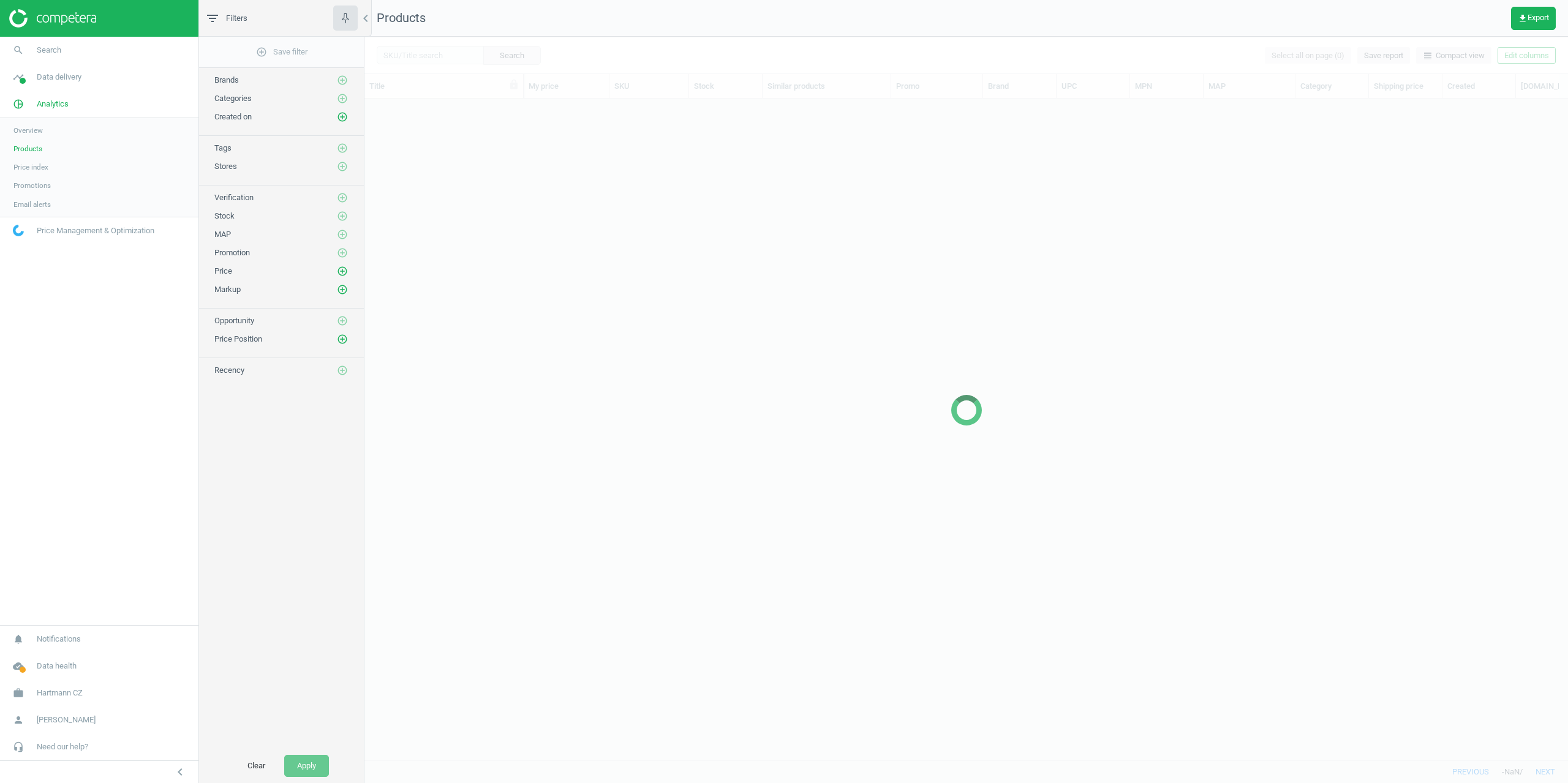
scroll to position [643, 1194]
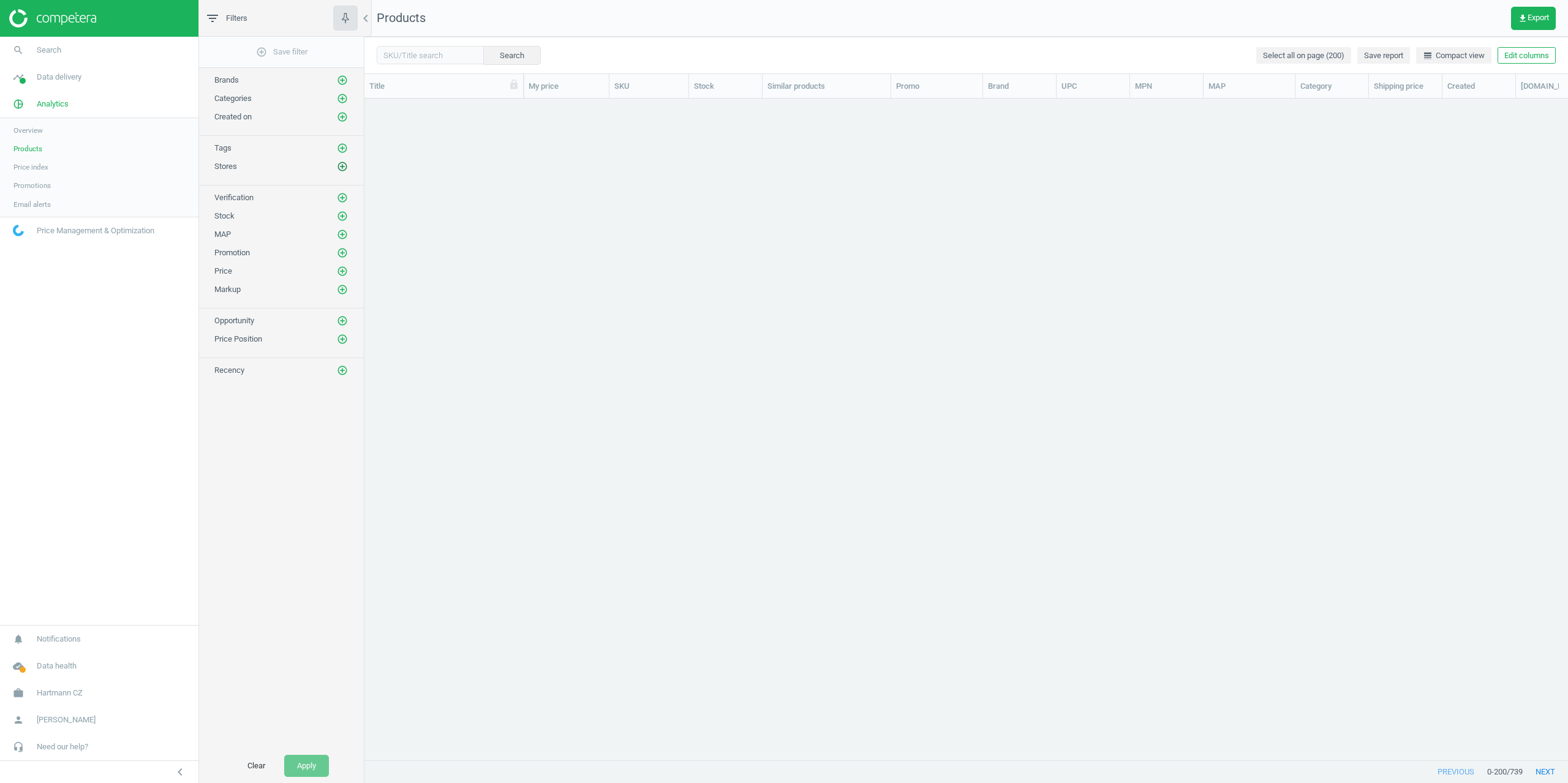
click at [343, 165] on icon "add_circle_outline" at bounding box center [343, 166] width 11 height 11
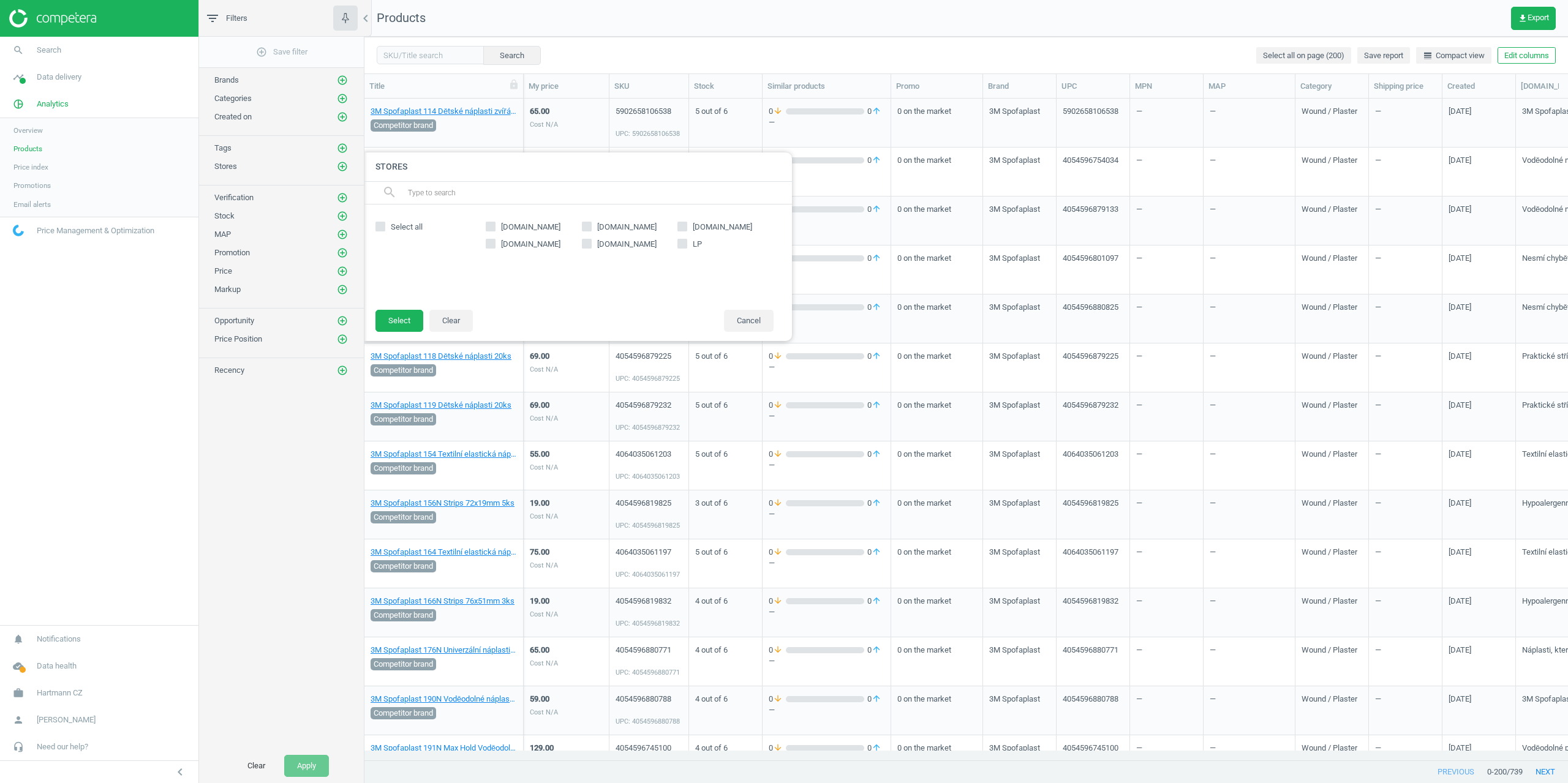
click at [684, 230] on input "[DOMAIN_NAME]" at bounding box center [683, 226] width 8 height 8
checkbox input "true"
click at [410, 317] on button "Select" at bounding box center [399, 321] width 48 height 22
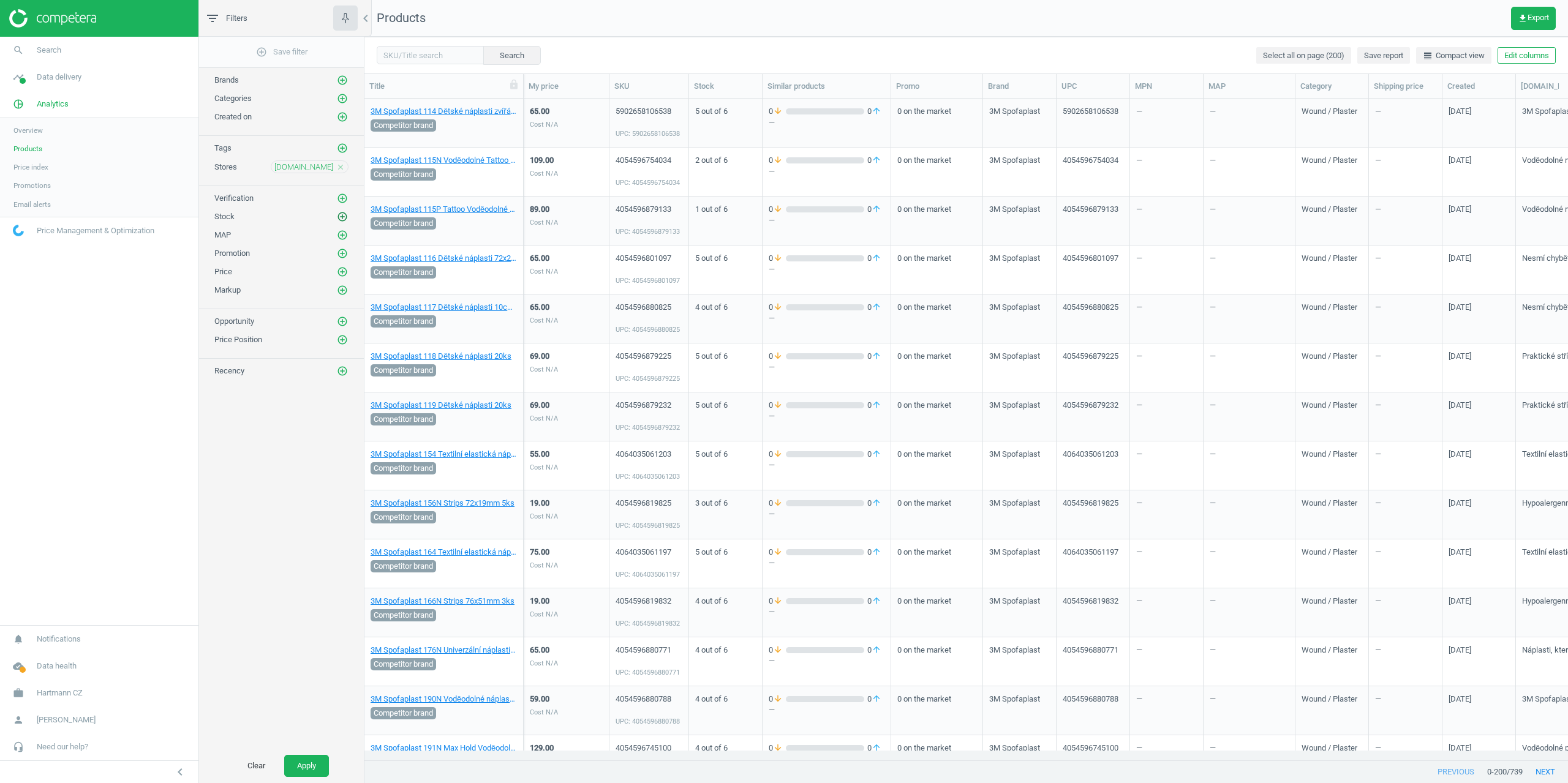
click at [343, 219] on icon "add_circle_outline" at bounding box center [343, 217] width 11 height 11
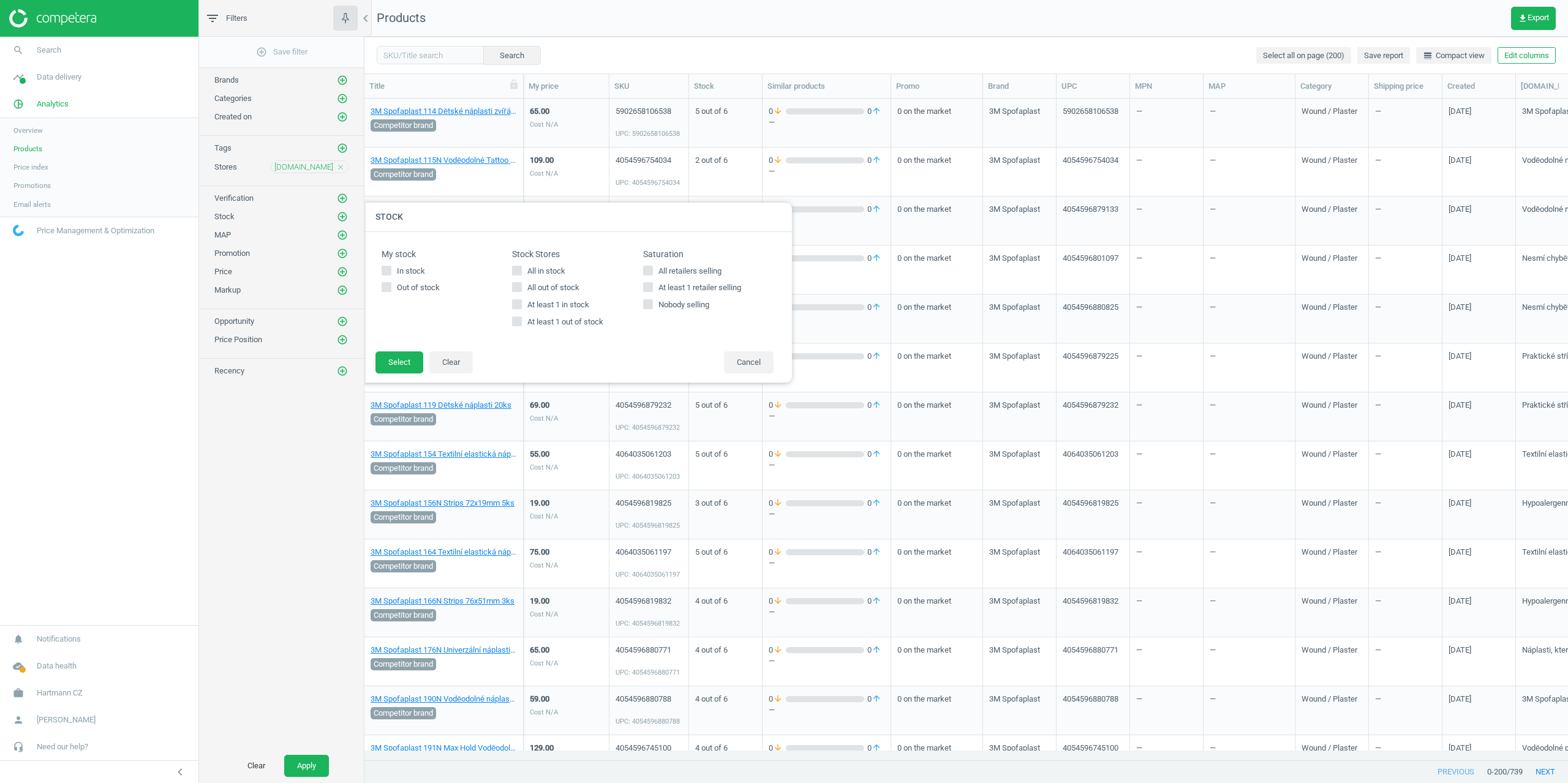
click at [529, 326] on span "At least 1 out of stock" at bounding box center [566, 323] width 80 height 11
click at [522, 326] on input "At least 1 out of stock" at bounding box center [517, 322] width 8 height 8
checkbox input "true"
click at [392, 359] on button "Select" at bounding box center [399, 363] width 48 height 22
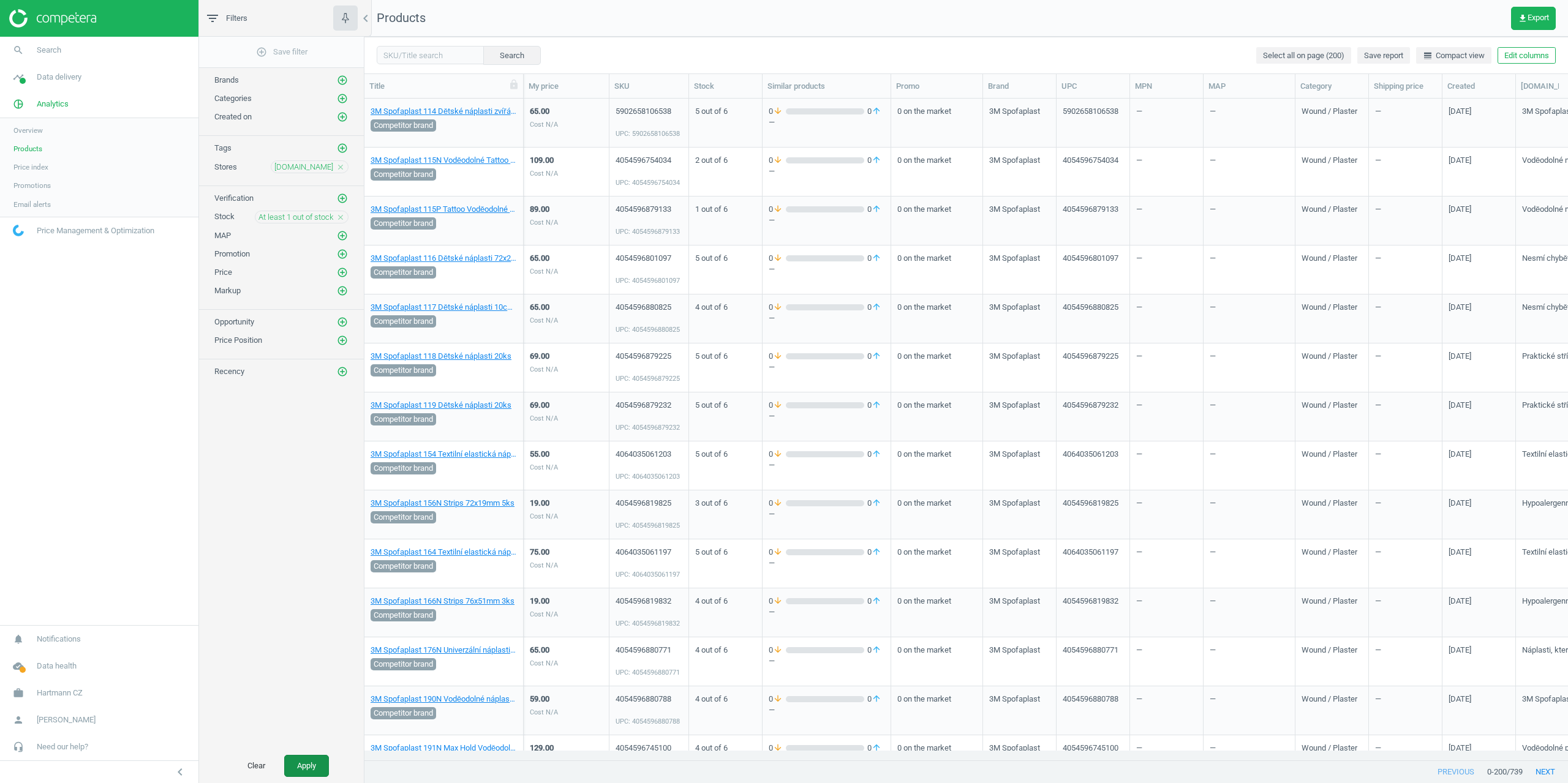
click at [306, 765] on button "Apply" at bounding box center [306, 767] width 45 height 22
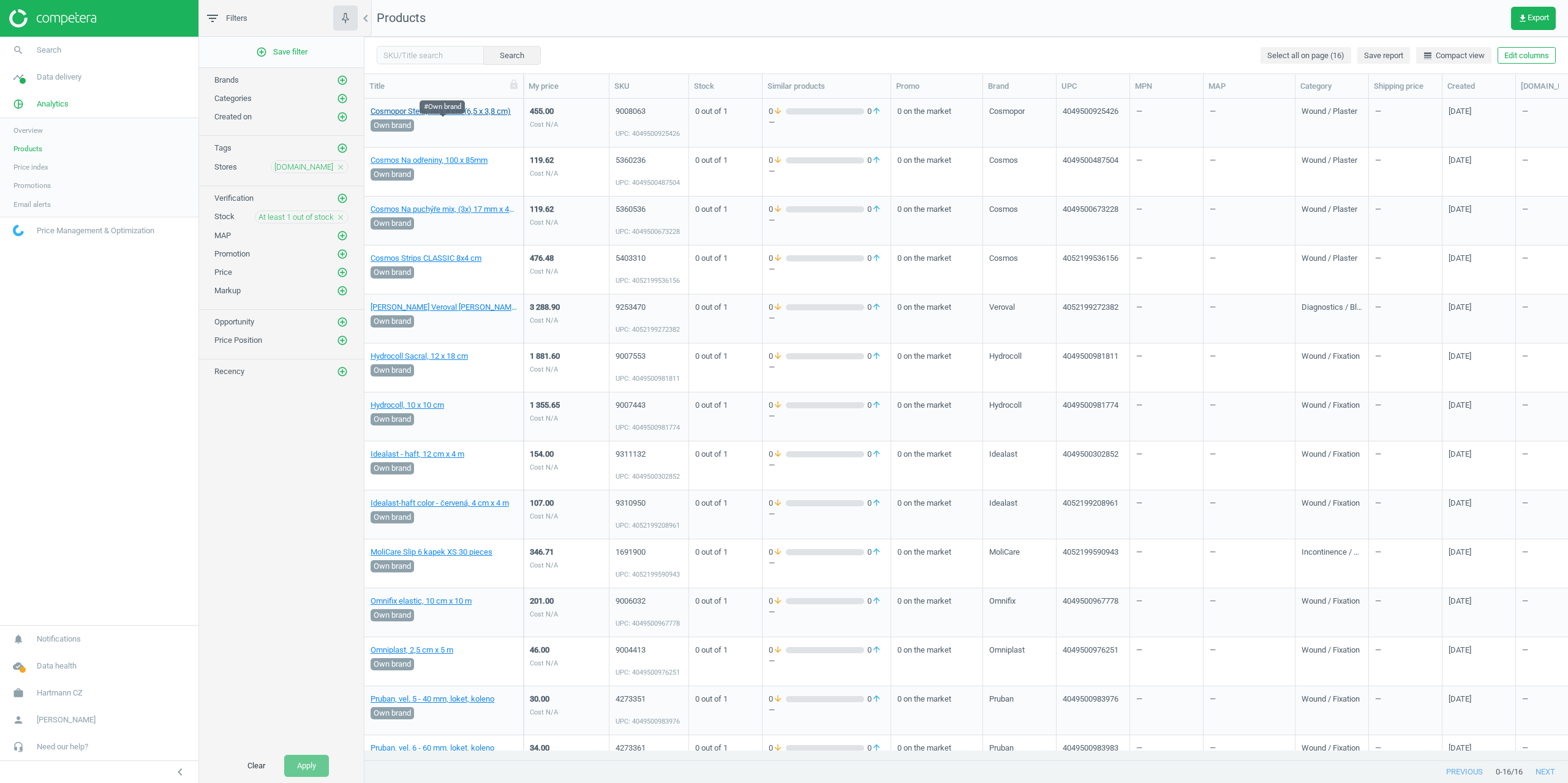
click at [444, 113] on link "Cosmopor Steril, 10 x 8 cm (6,5 x 3,8 cm)" at bounding box center [441, 111] width 141 height 11
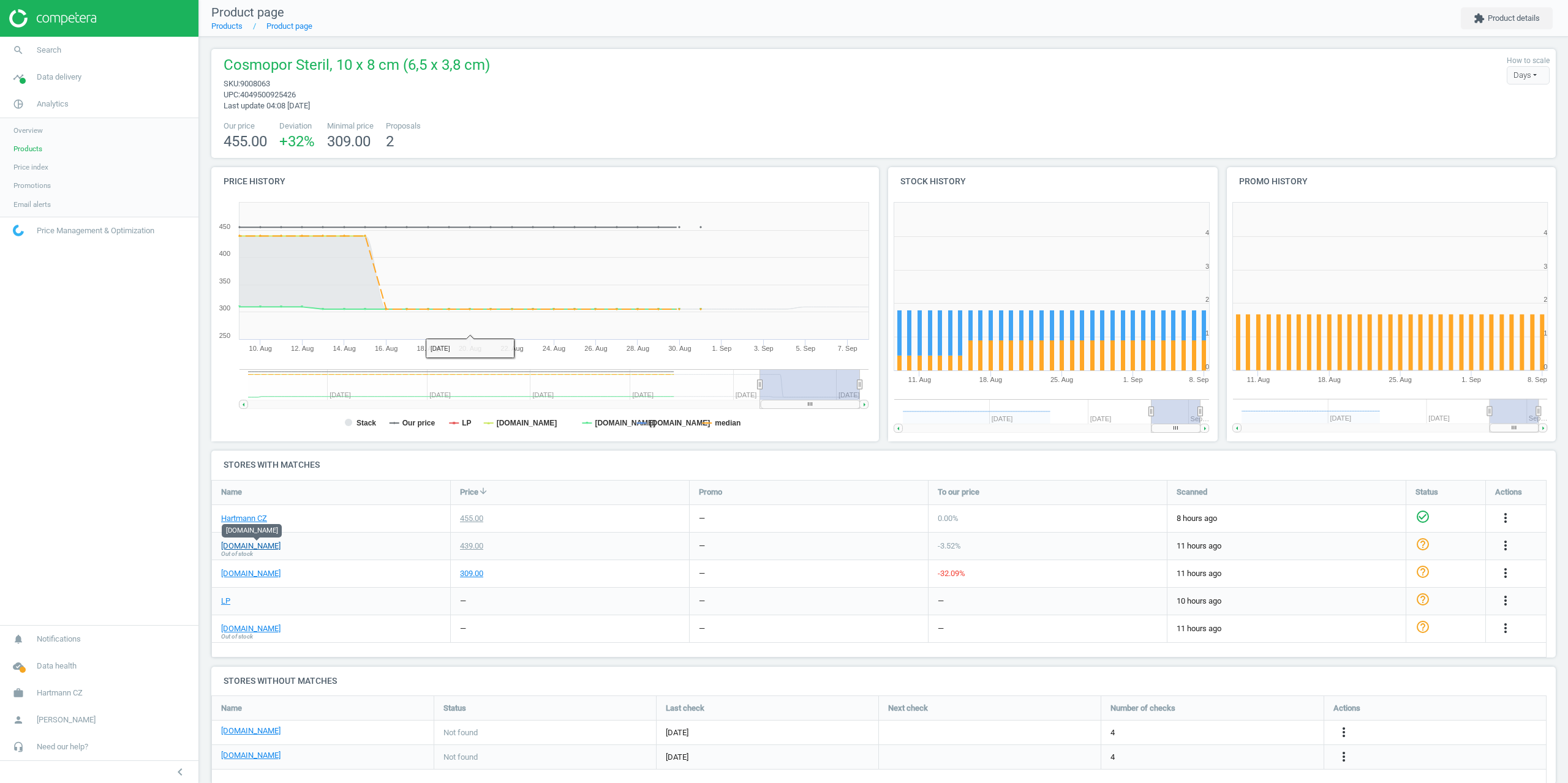
click at [261, 548] on link "[DOMAIN_NAME]" at bounding box center [250, 546] width 59 height 11
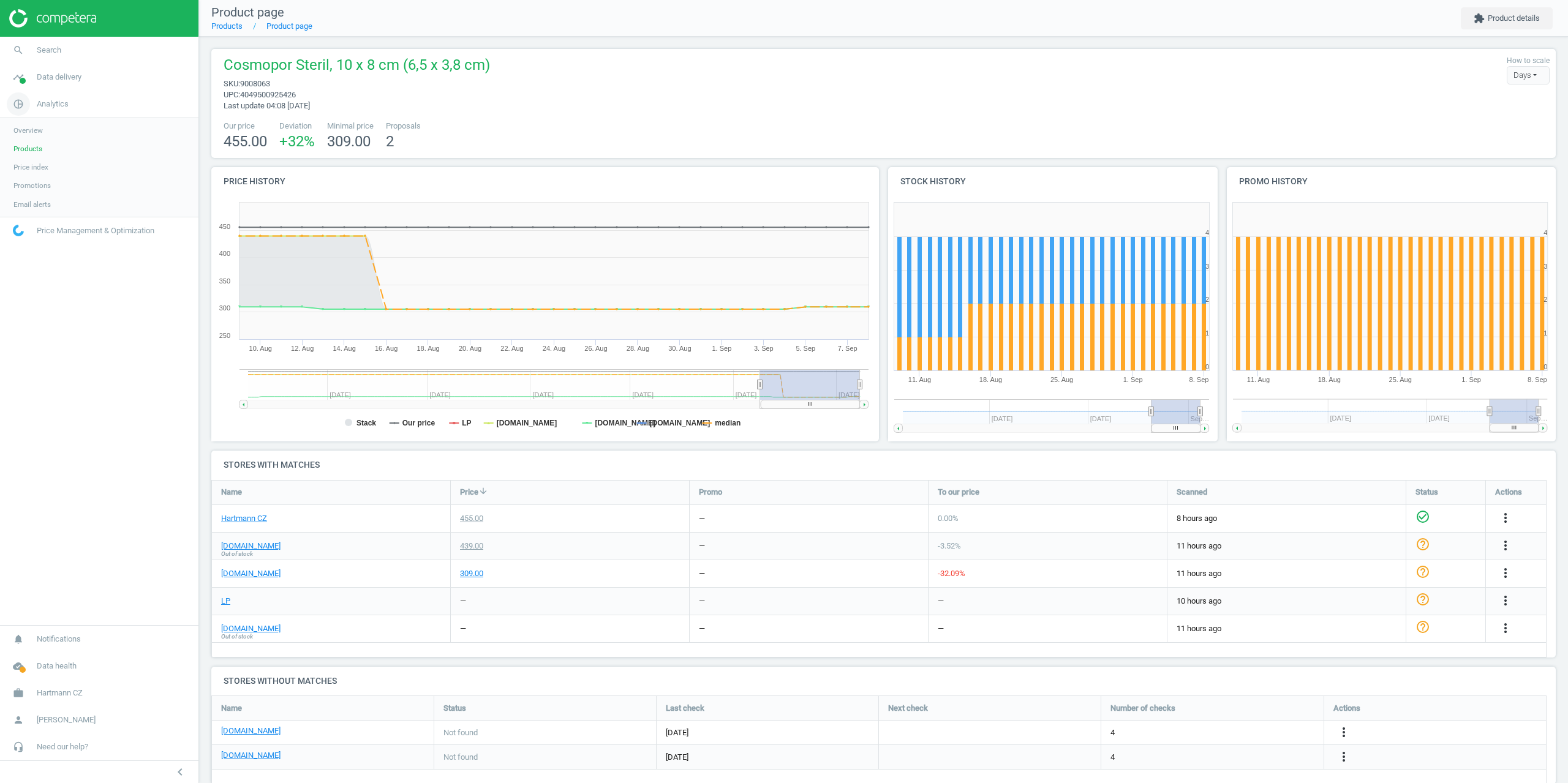
click at [48, 103] on span "Analytics" at bounding box center [52, 104] width 32 height 11
click at [51, 82] on span "Data delivery" at bounding box center [58, 77] width 45 height 11
click at [51, 79] on span "Data delivery" at bounding box center [58, 77] width 45 height 11
click at [47, 96] on nav "search Search timeline Data delivery Overview Matches dashboard Matches Rematch…" at bounding box center [99, 331] width 198 height 588
click at [40, 101] on span "Analytics" at bounding box center [52, 104] width 32 height 11
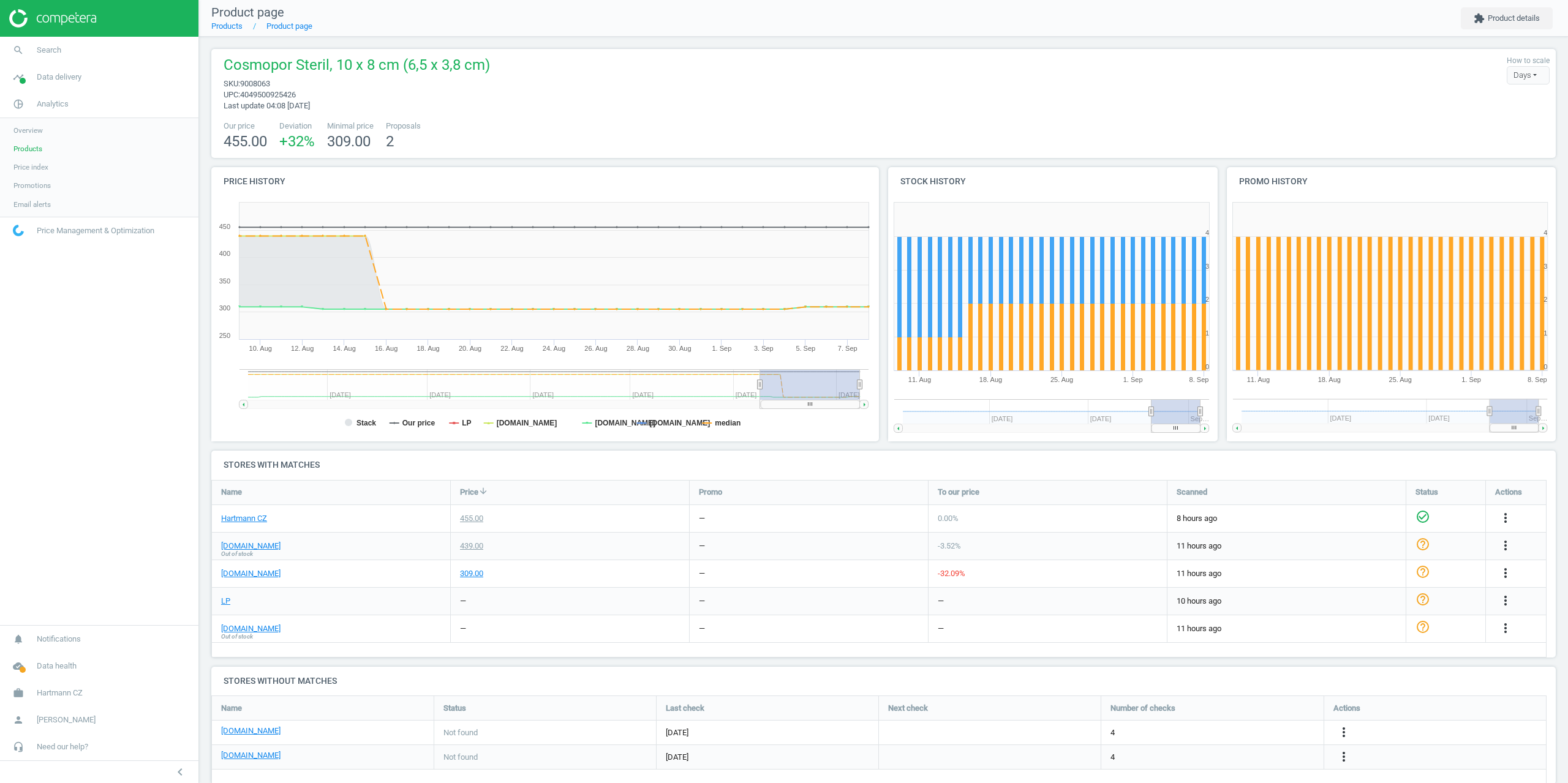
click at [29, 148] on span "Products" at bounding box center [28, 149] width 29 height 10
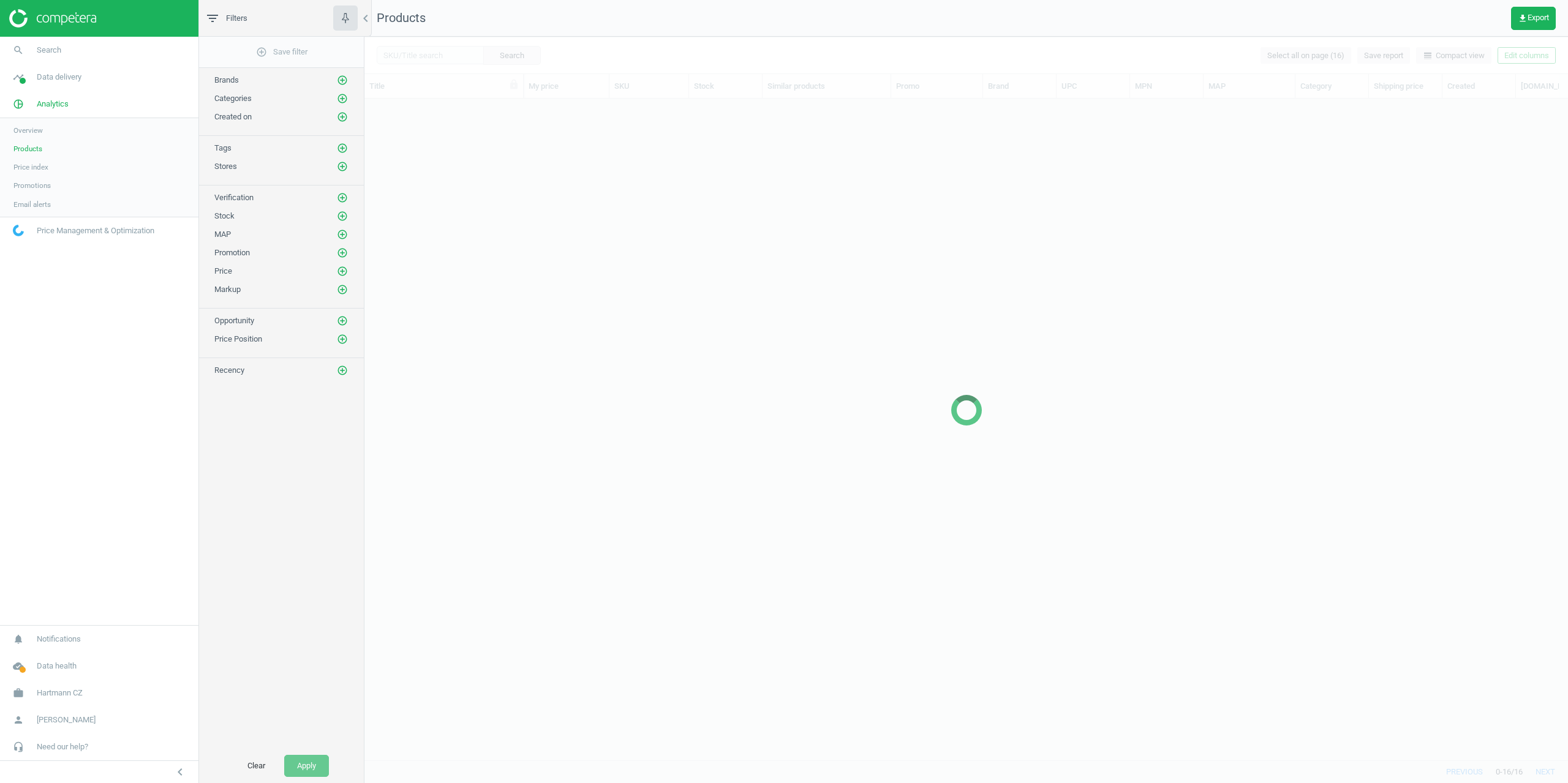
scroll to position [643, 1194]
click at [342, 170] on icon "add_circle_outline" at bounding box center [343, 166] width 11 height 11
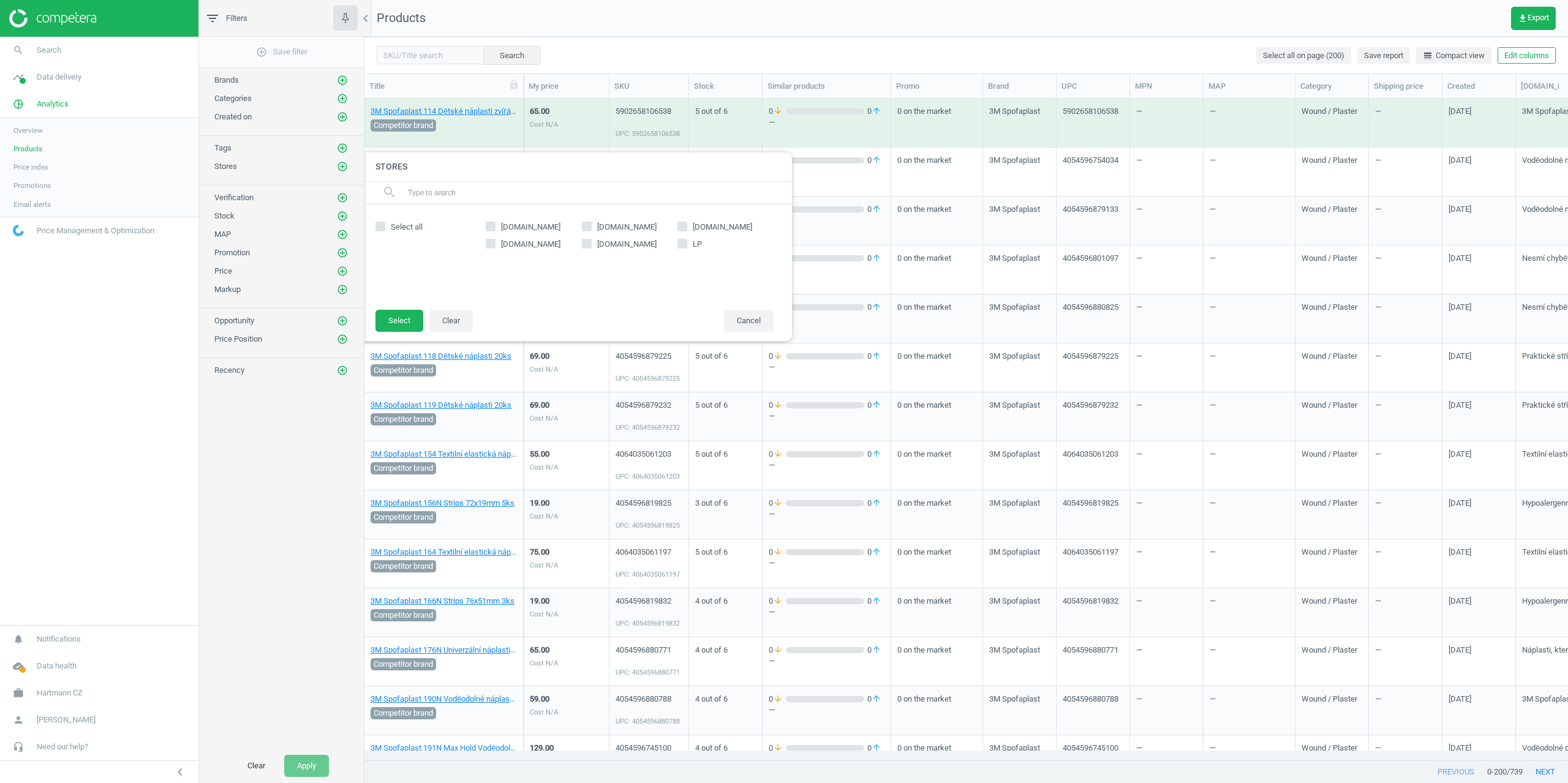
click at [618, 227] on span "[DOMAIN_NAME]" at bounding box center [627, 227] width 64 height 11
click at [590, 227] on input "[DOMAIN_NAME]" at bounding box center [587, 226] width 8 height 8
checkbox input "true"
click at [397, 323] on button "Select" at bounding box center [399, 321] width 48 height 22
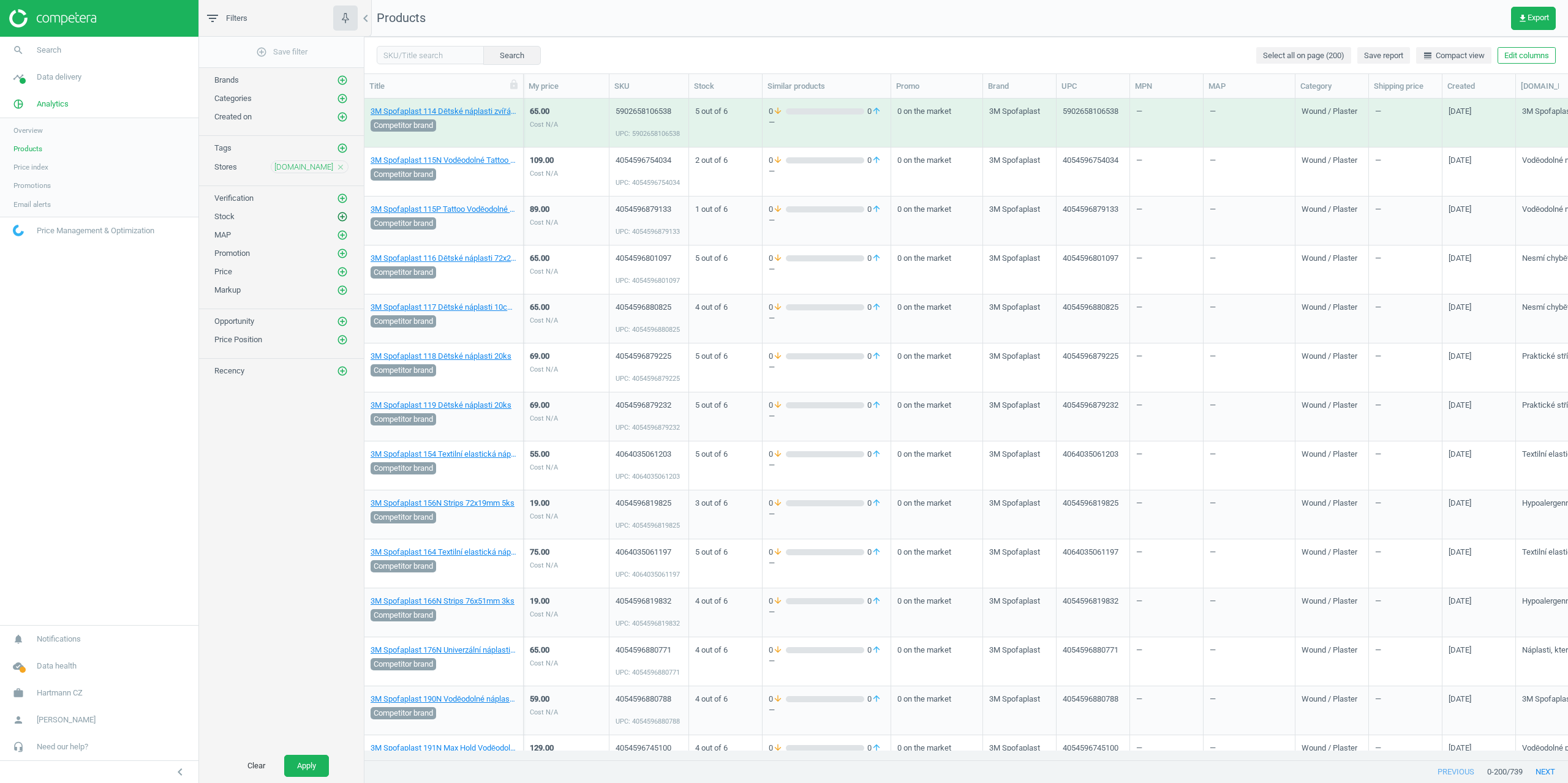
click at [344, 218] on icon "add_circle_outline" at bounding box center [343, 217] width 11 height 11
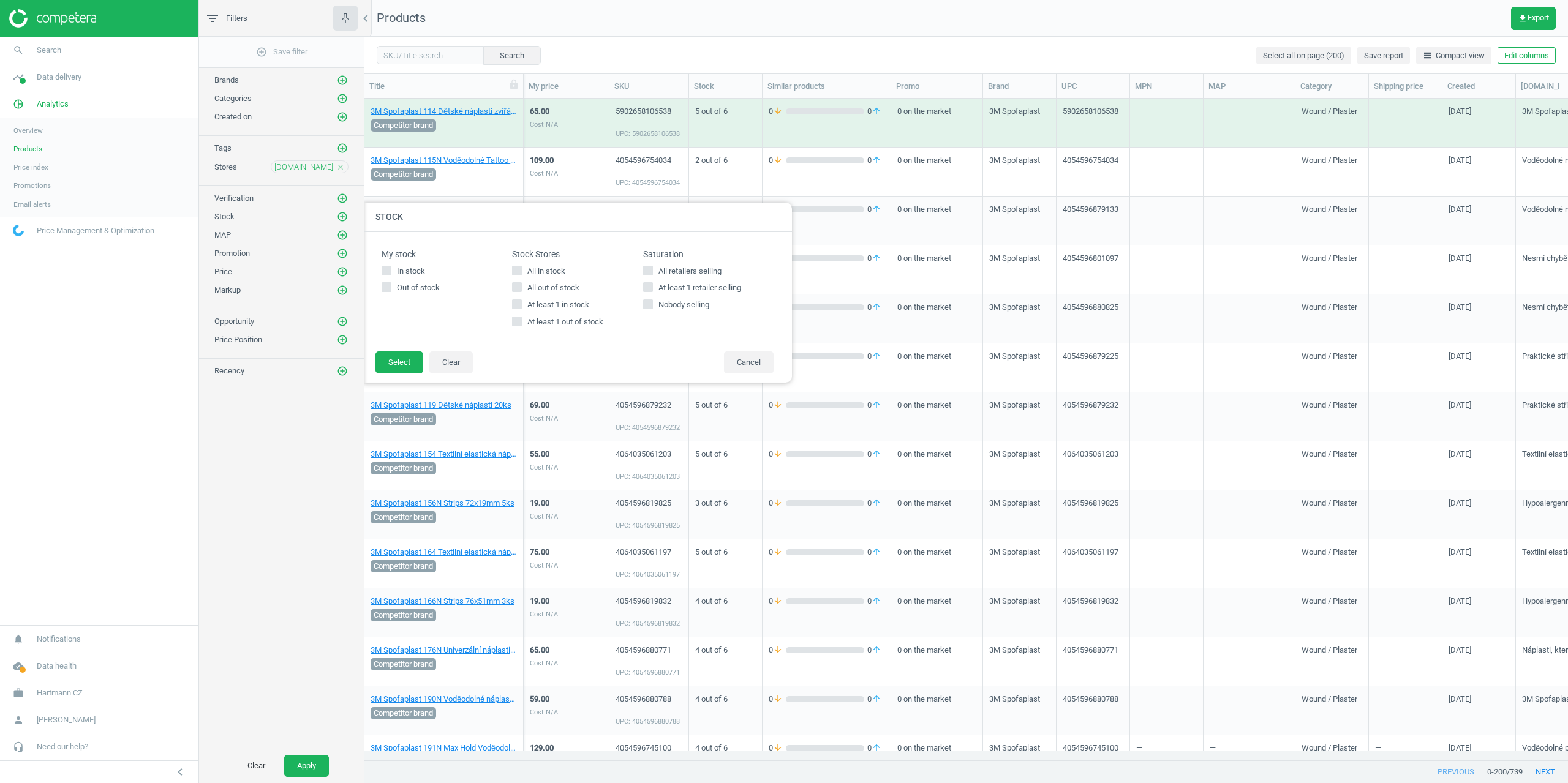
drag, startPoint x: 547, startPoint y: 318, endPoint x: 482, endPoint y: 331, distance: 66.3
click at [547, 318] on span "At least 1 out of stock" at bounding box center [566, 323] width 80 height 11
click at [522, 318] on input "At least 1 out of stock" at bounding box center [517, 322] width 8 height 8
checkbox input "true"
click at [375, 370] on footer "Select Clear Cancel" at bounding box center [577, 366] width 429 height 32
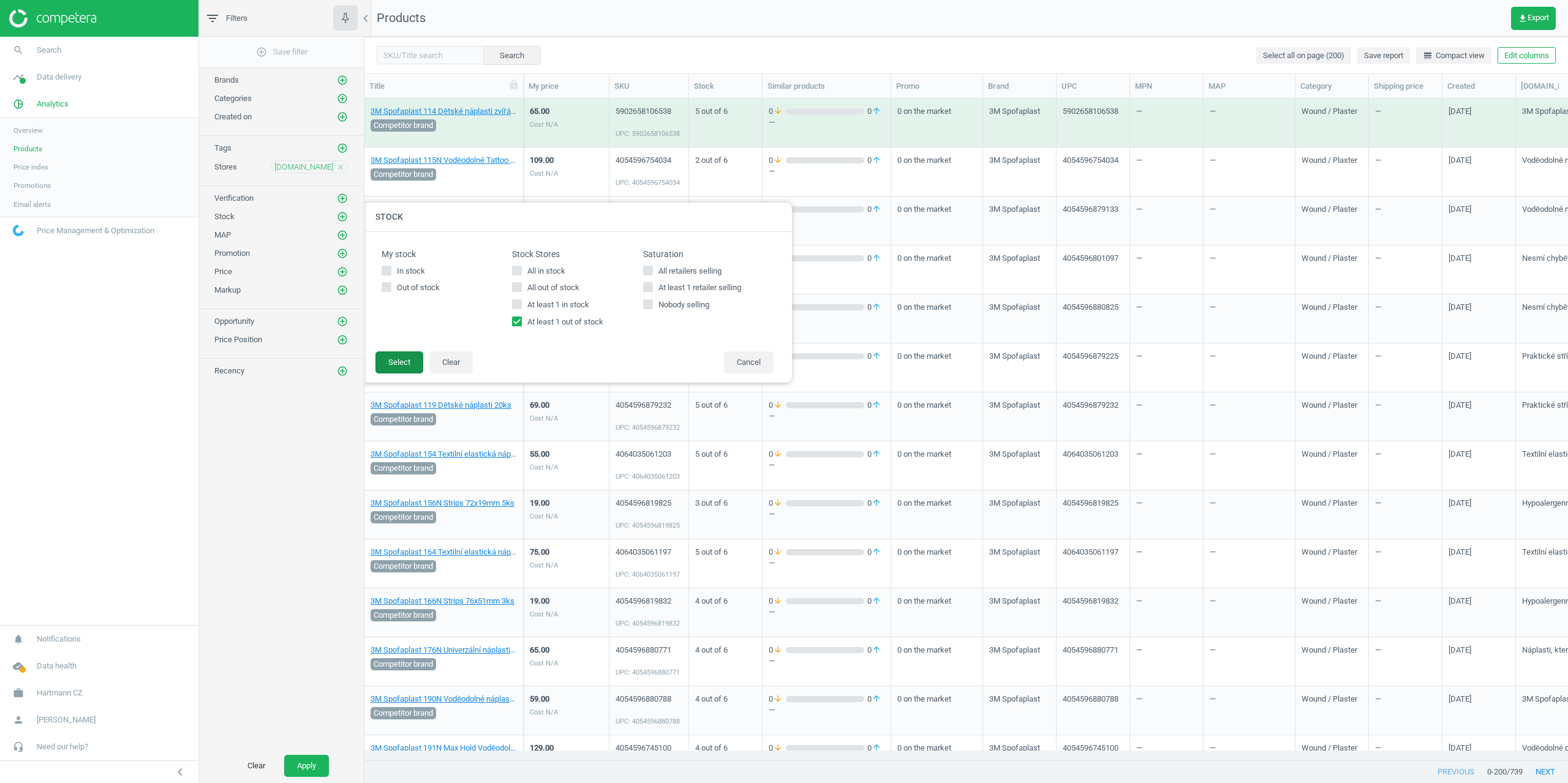
click at [393, 368] on button "Select" at bounding box center [399, 363] width 48 height 22
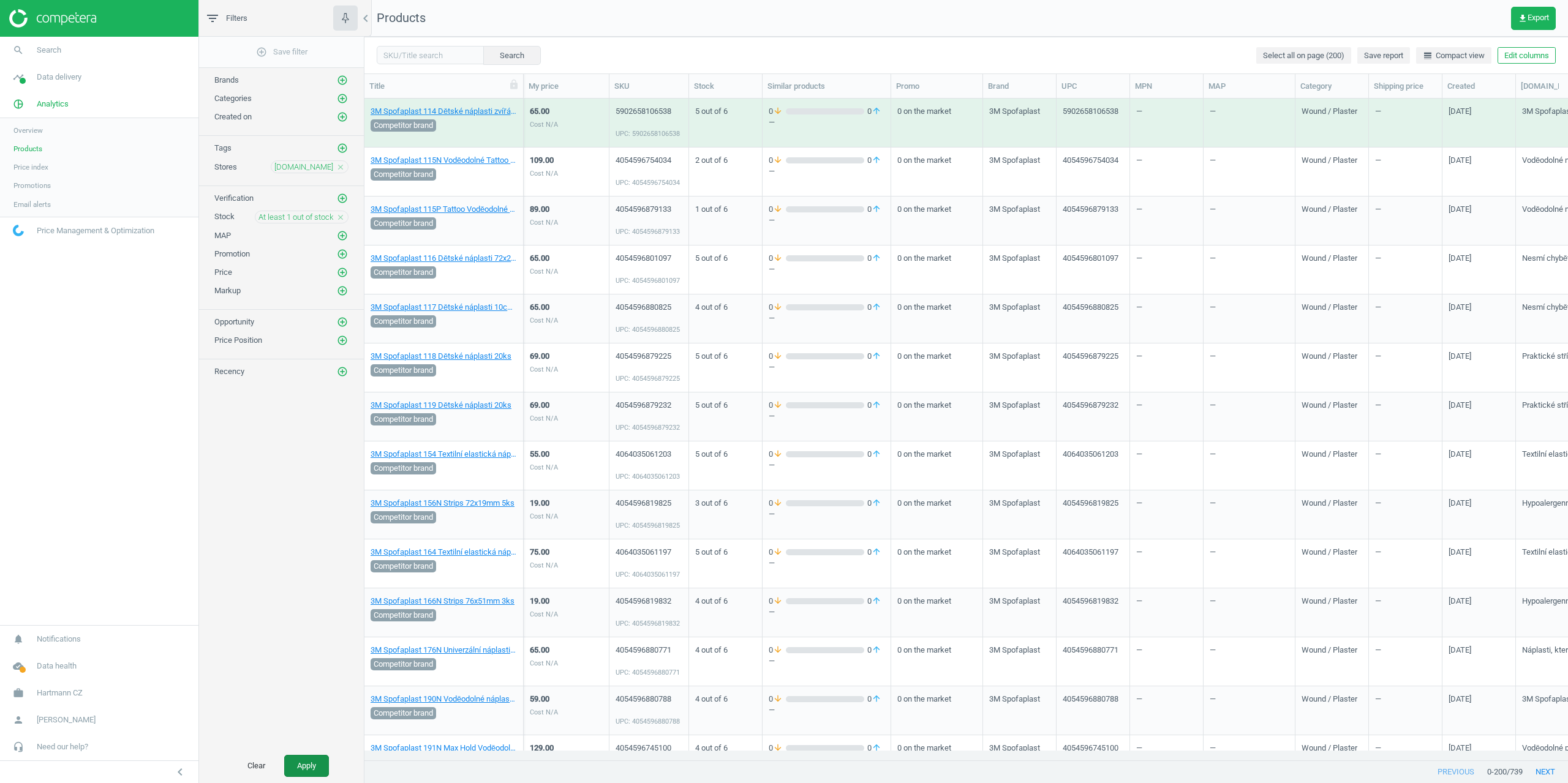
click at [313, 773] on button "Apply" at bounding box center [306, 767] width 45 height 22
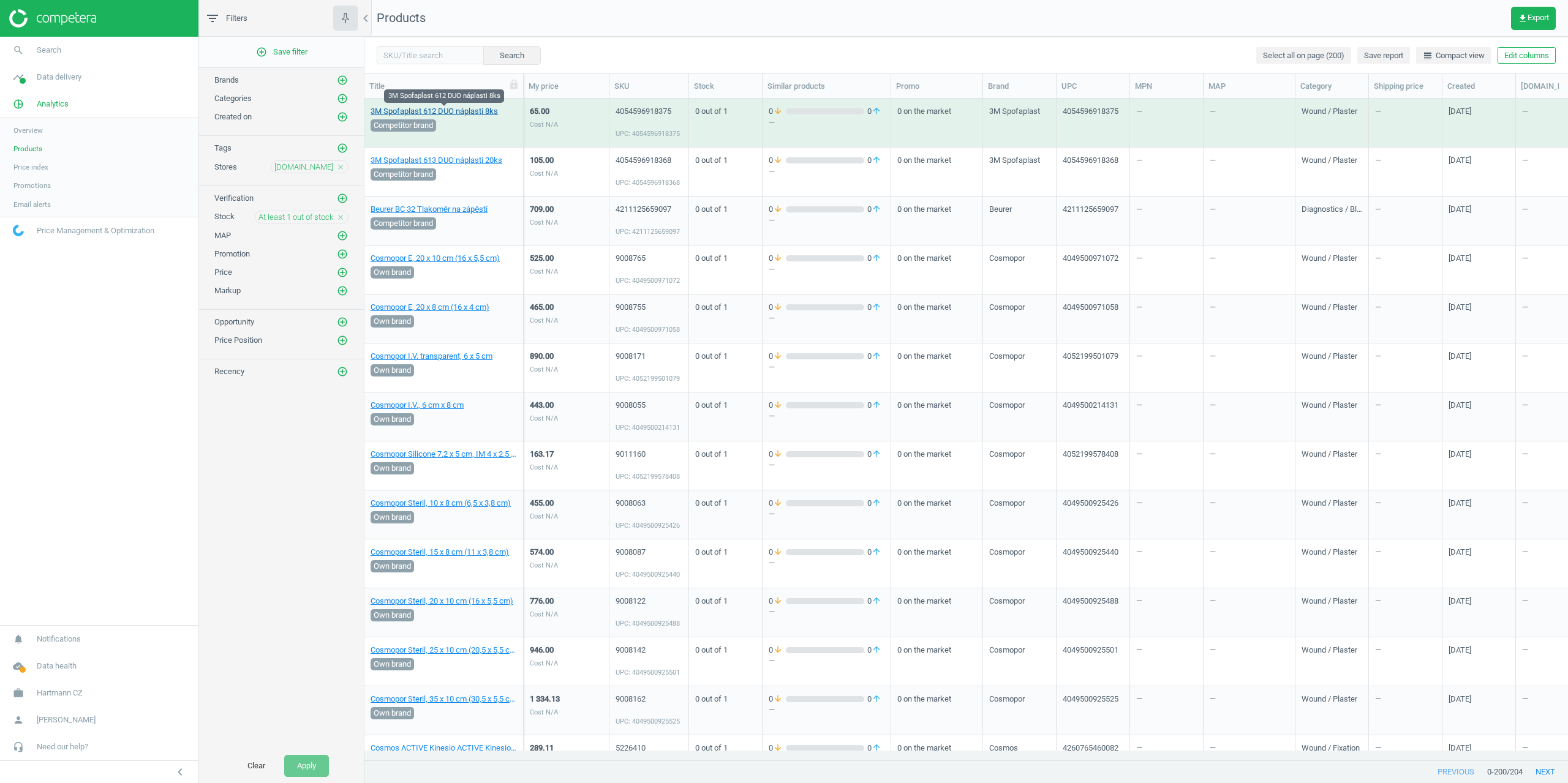
click at [449, 114] on link "3M Spofaplast 612 DUO náplasti 8ks" at bounding box center [434, 111] width 127 height 11
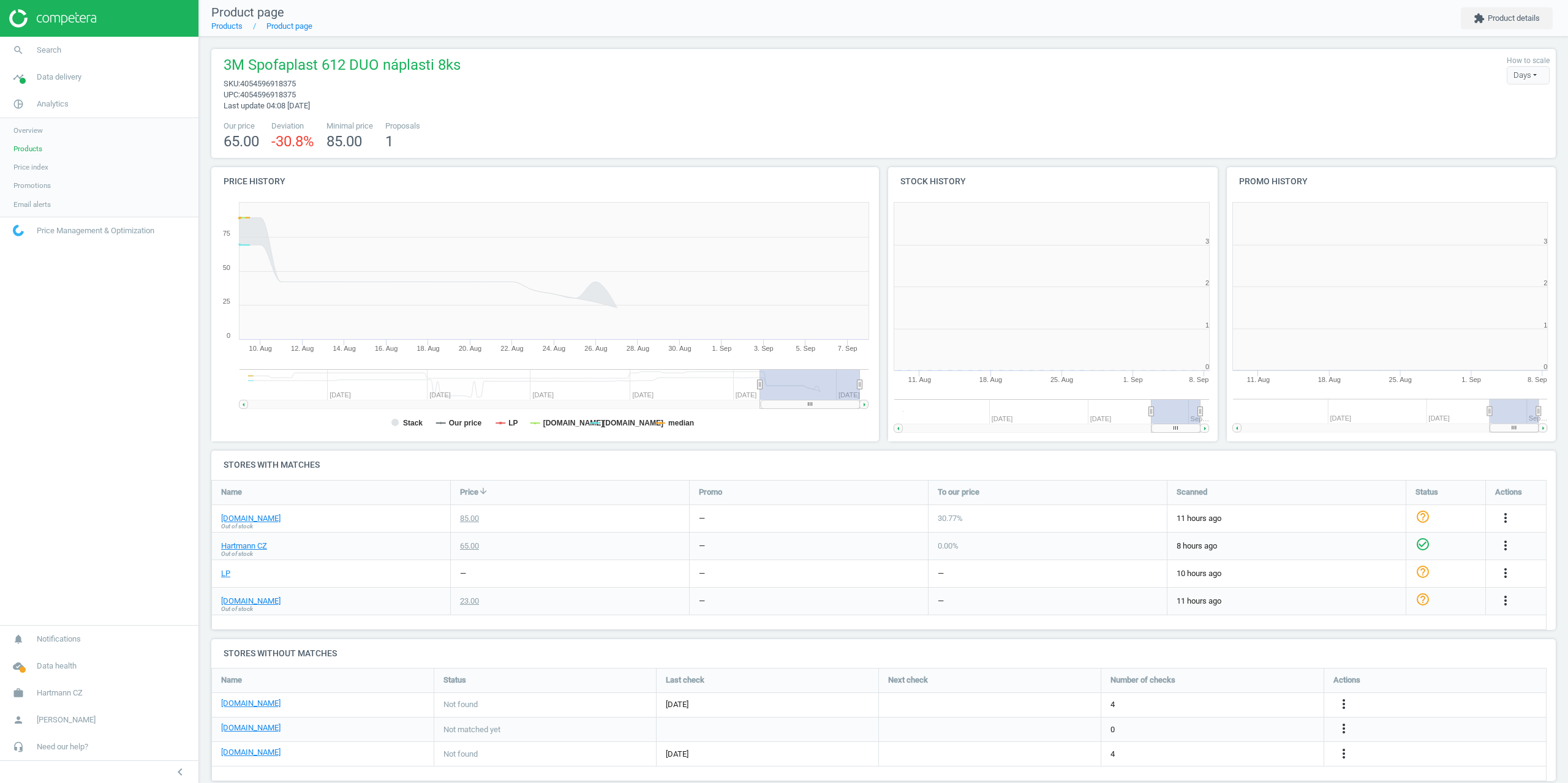
scroll to position [6, 6]
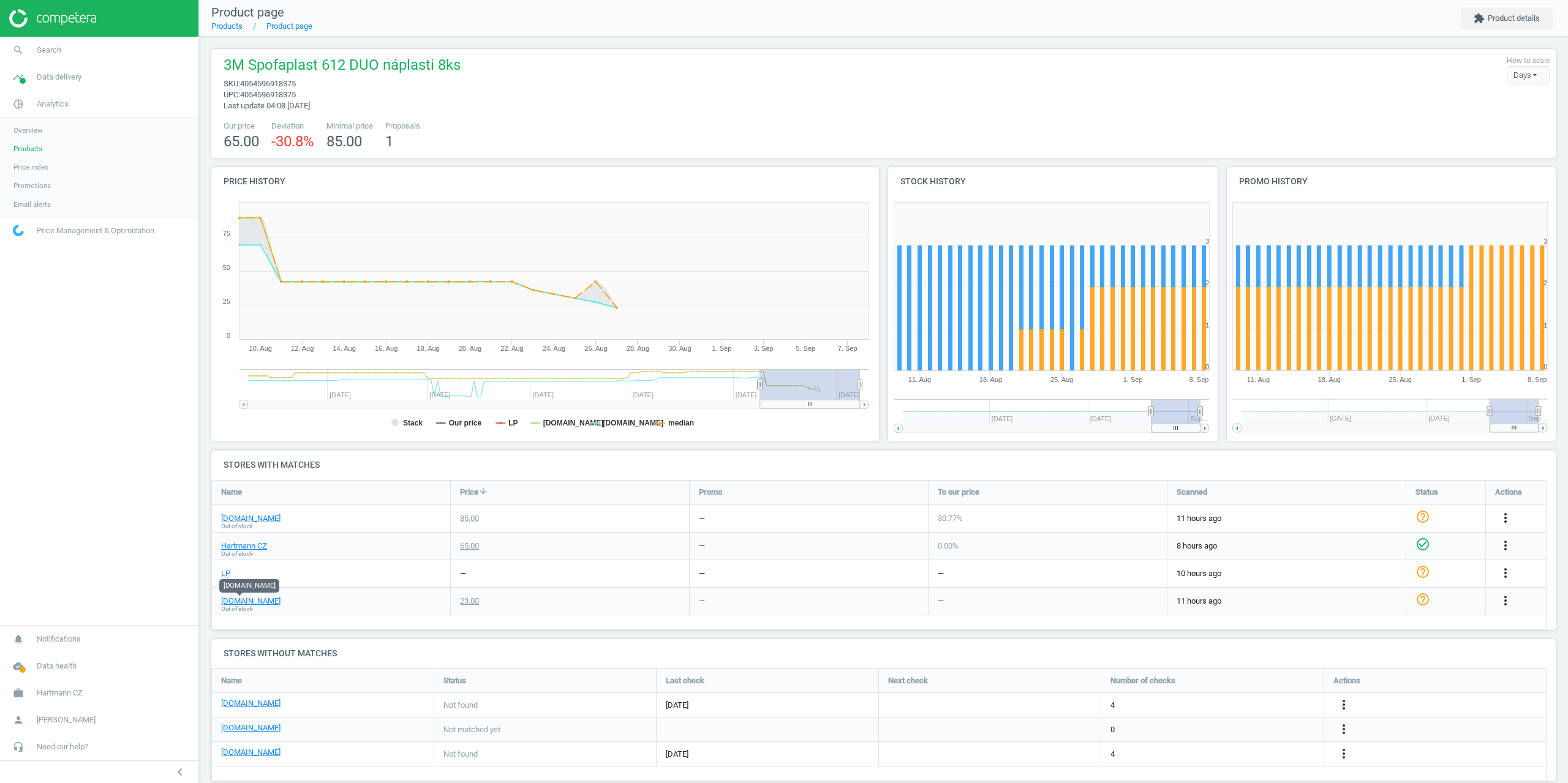
click at [23, 183] on span "Promotions" at bounding box center [32, 185] width 37 height 10
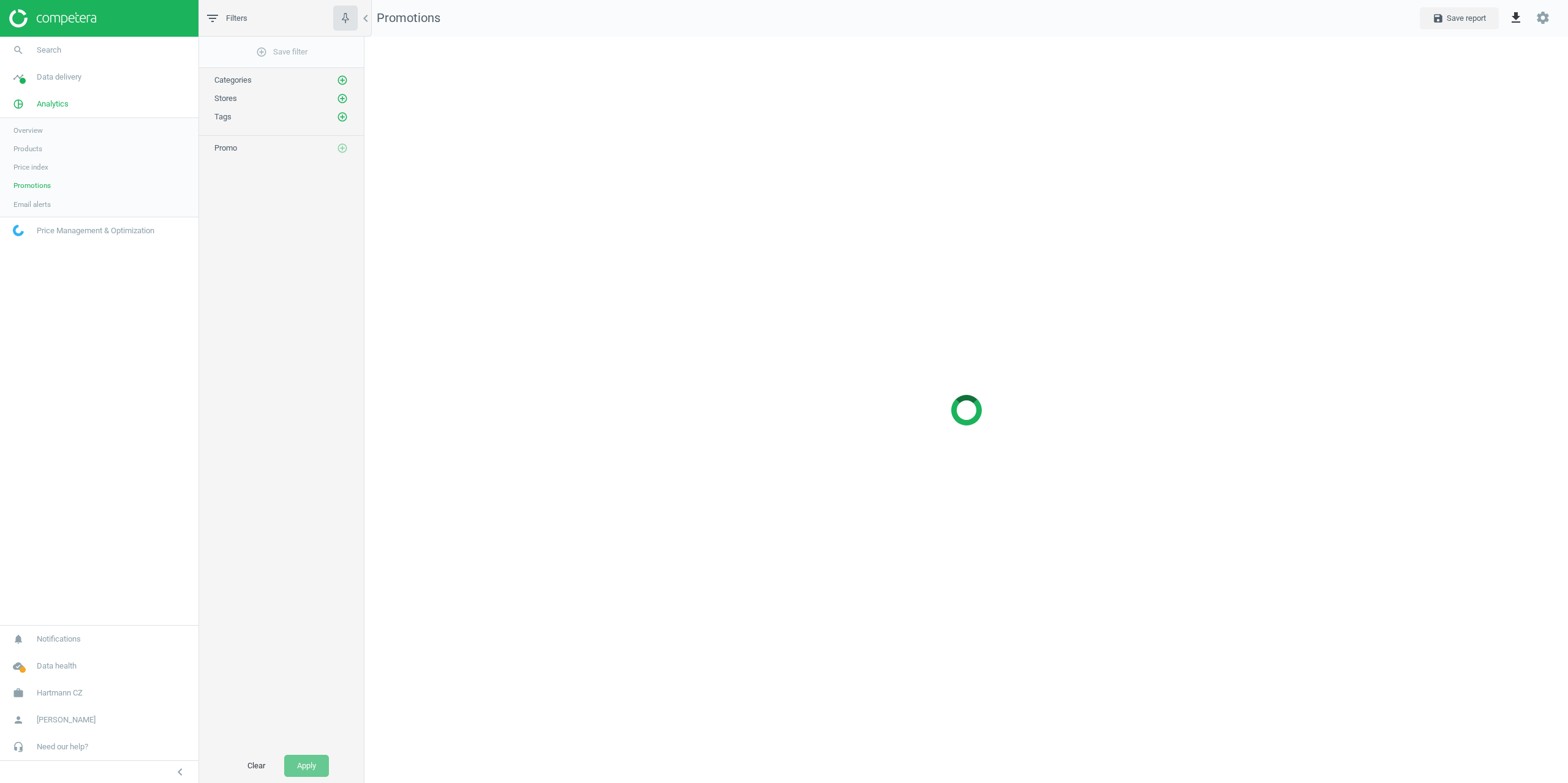
scroll to position [766, 1223]
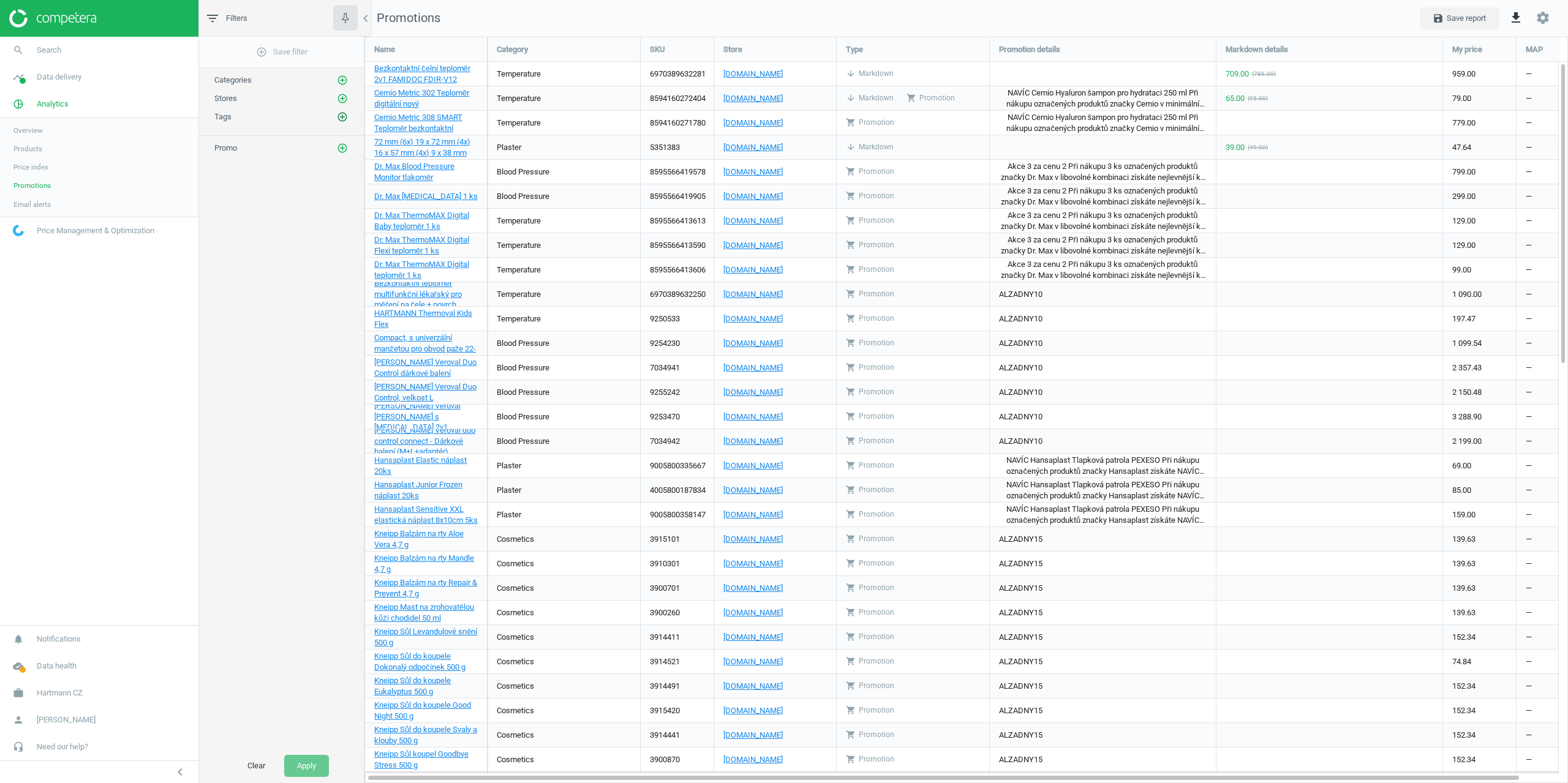
click at [343, 114] on icon "add_circle_outline" at bounding box center [343, 117] width 11 height 11
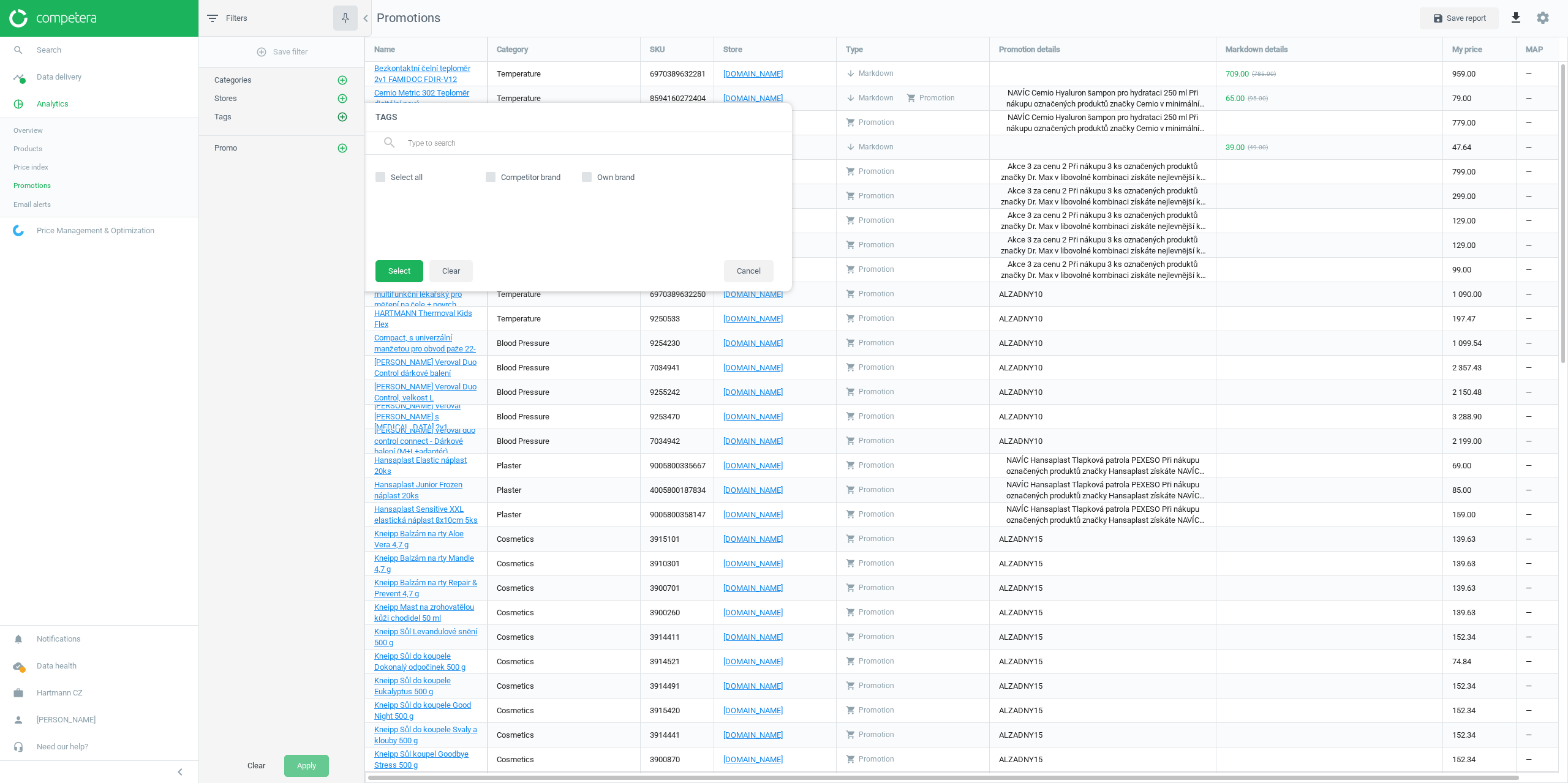
drag, startPoint x: 342, startPoint y: 122, endPoint x: 341, endPoint y: 142, distance: 20.0
click at [342, 123] on div "add_circle_outline Save filter Categories add_circle_outline Stores add_circle_…" at bounding box center [281, 393] width 164 height 713
click at [339, 159] on div "add_circle_outline Save filter Categories add_circle_outline Stores add_circle_…" at bounding box center [281, 393] width 164 height 713
click at [338, 152] on icon "add_circle_outline" at bounding box center [343, 148] width 11 height 11
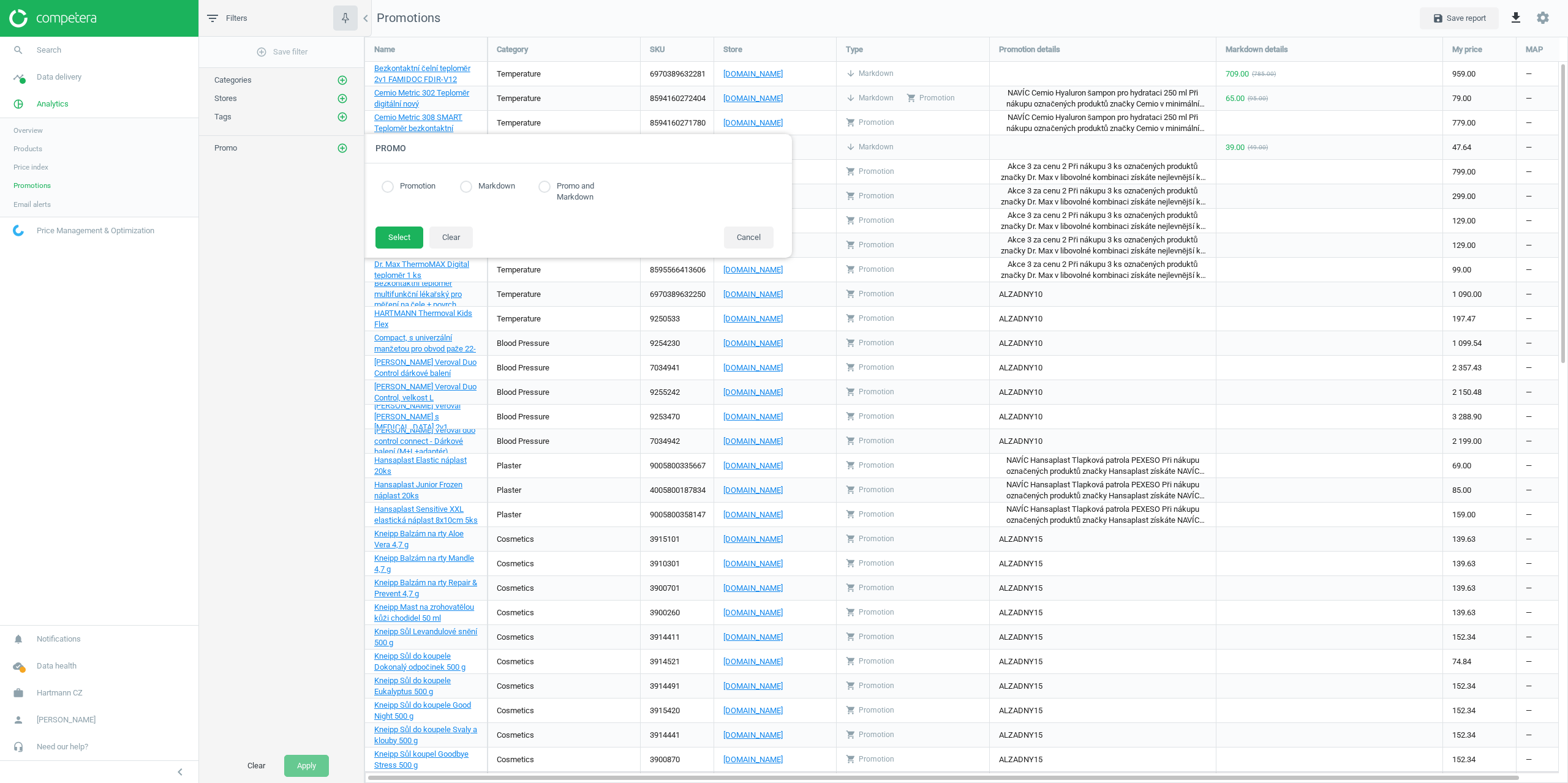
click at [496, 187] on label "Markdown" at bounding box center [493, 186] width 43 height 12
click at [482, 186] on label "Markdown" at bounding box center [493, 186] width 43 height 12
click at [466, 187] on input "radio" at bounding box center [466, 186] width 12 height 12
radio input "true"
click at [401, 227] on button "Select" at bounding box center [399, 238] width 48 height 22
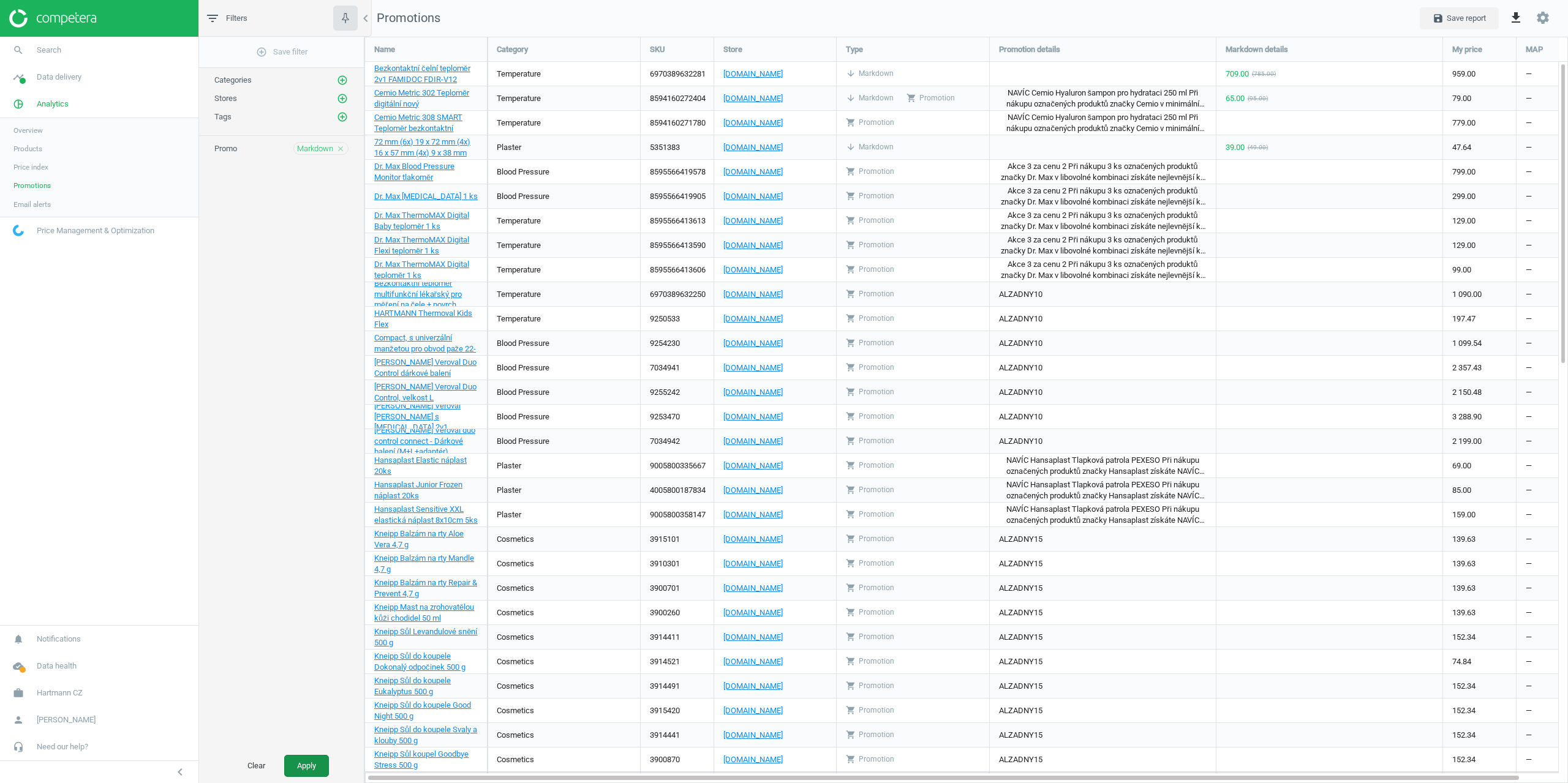
click at [307, 766] on button "Apply" at bounding box center [306, 767] width 45 height 22
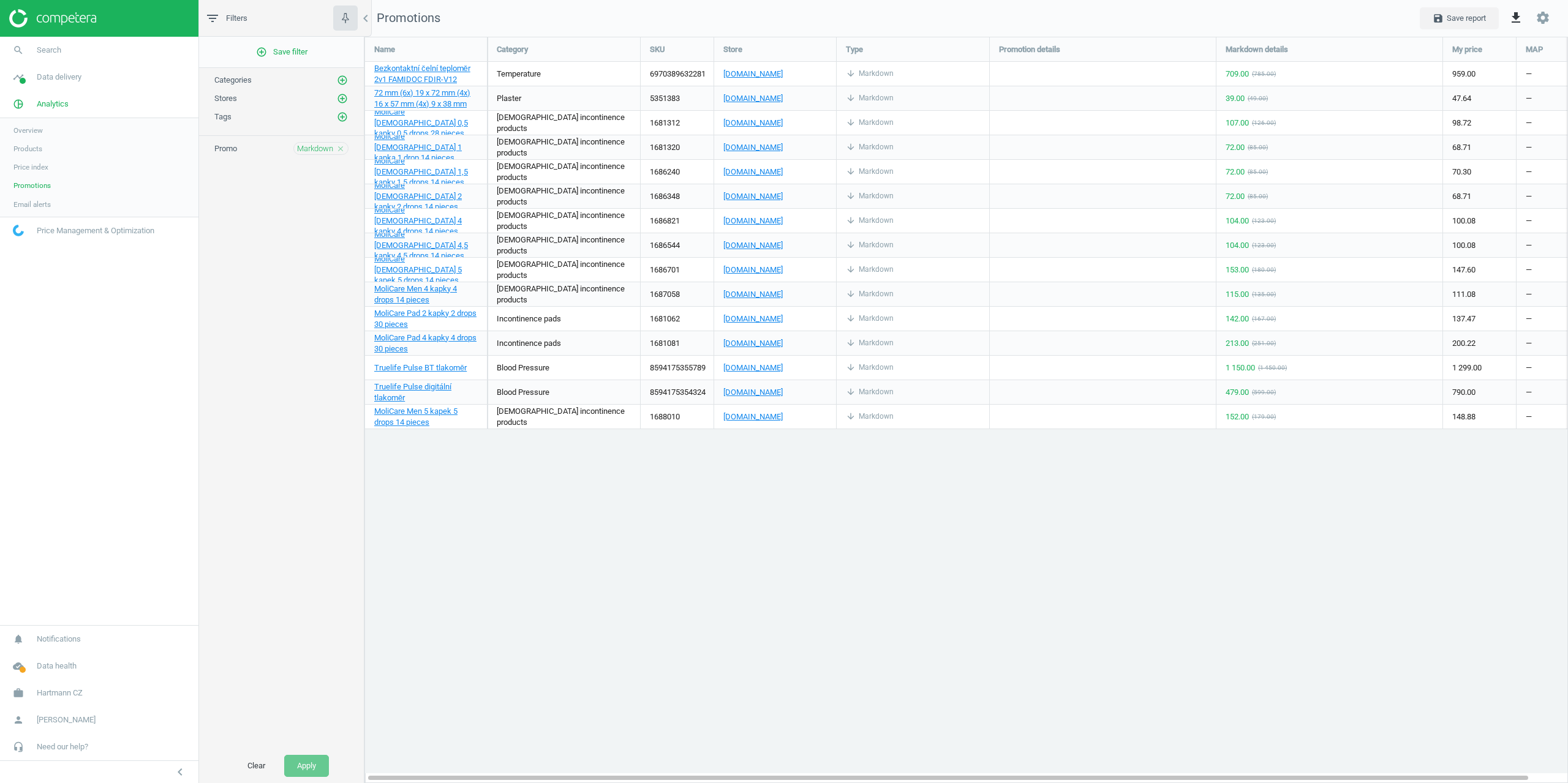
click at [21, 143] on link "Products" at bounding box center [99, 149] width 198 height 18
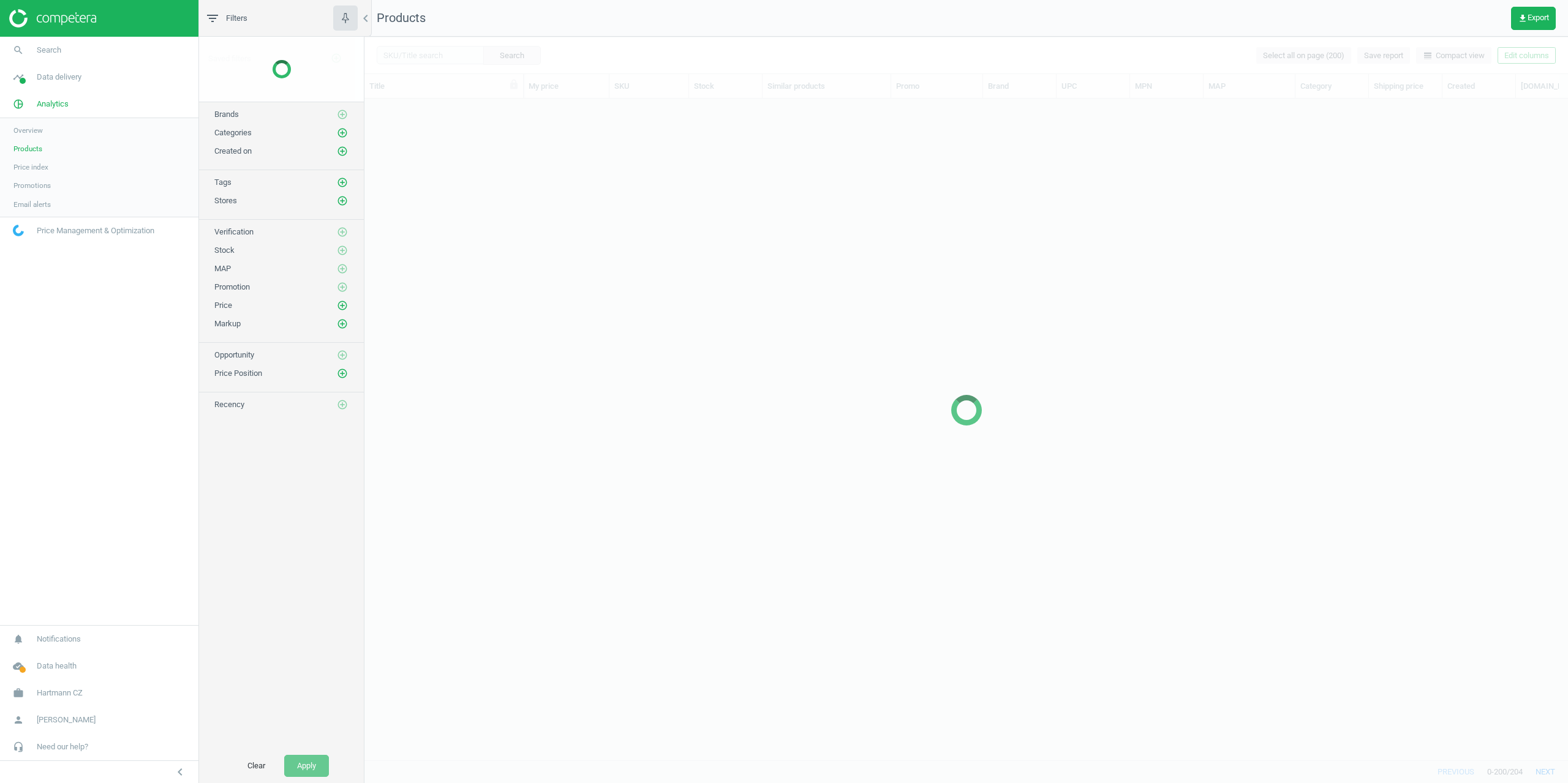
scroll to position [643, 1194]
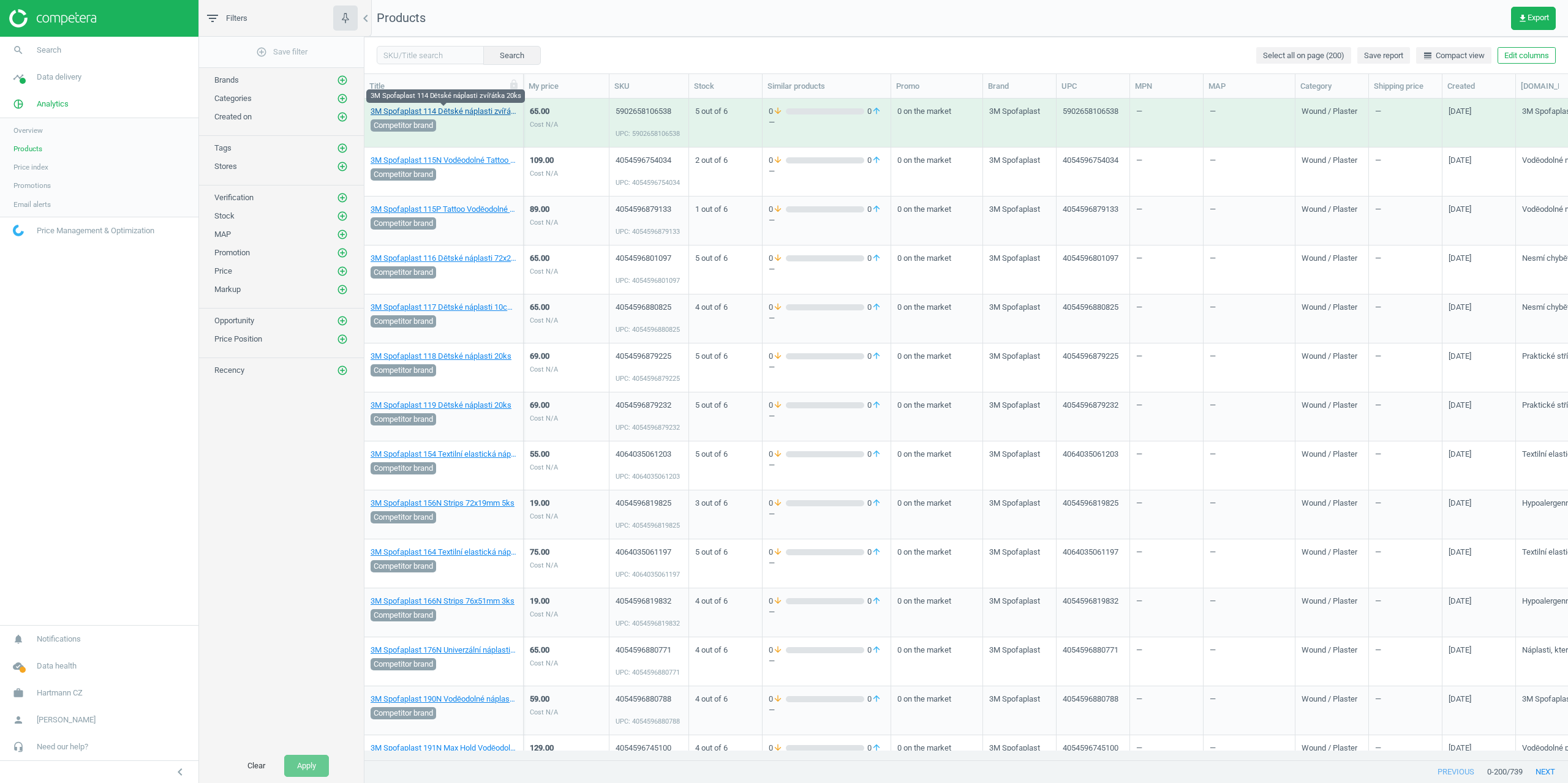
click at [452, 112] on link "3M Spofaplast 114 Dětské náplasti zvířátka 20ks" at bounding box center [444, 111] width 146 height 11
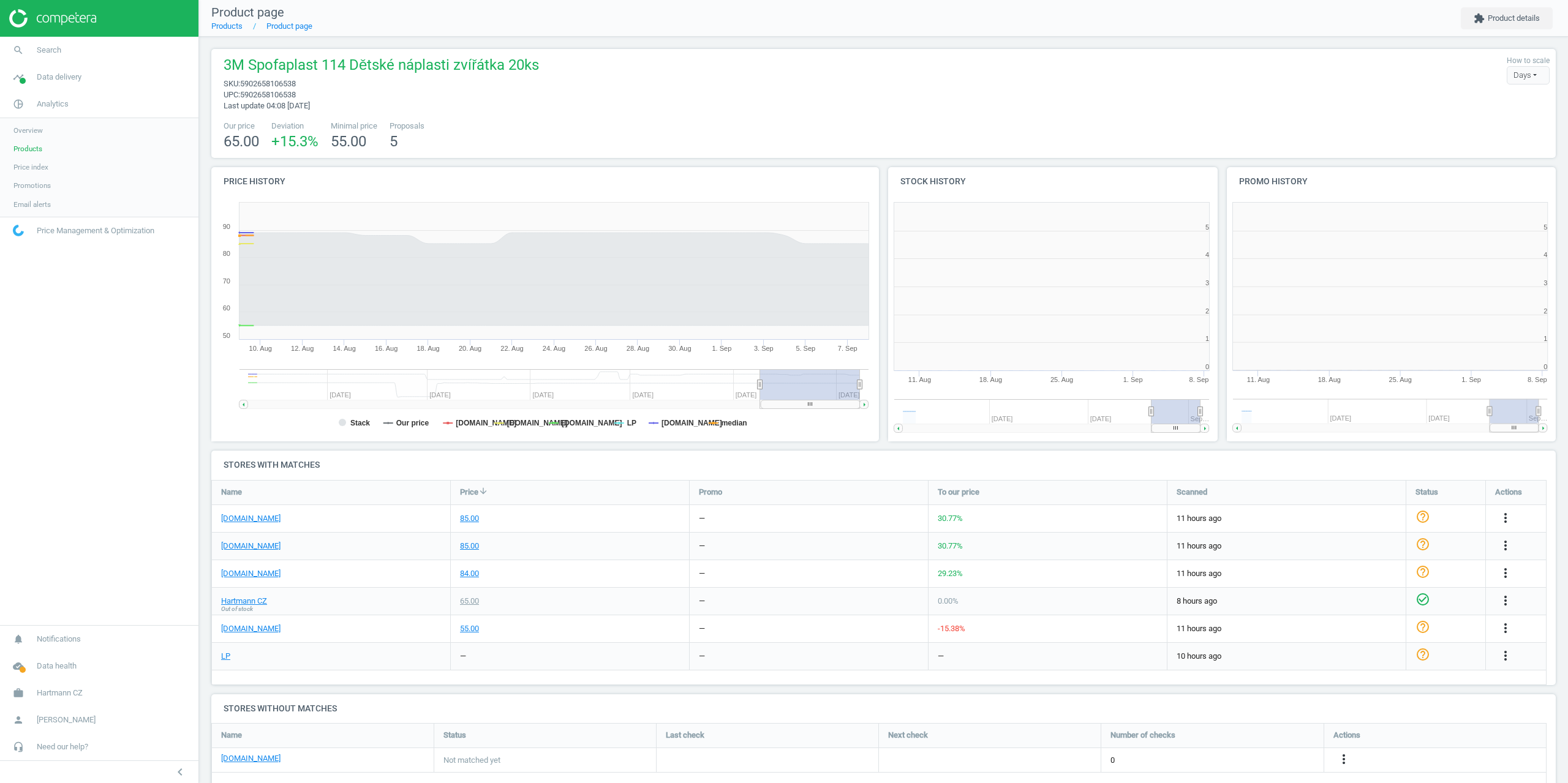
scroll to position [224, 1354]
